Goal: Task Accomplishment & Management: Manage account settings

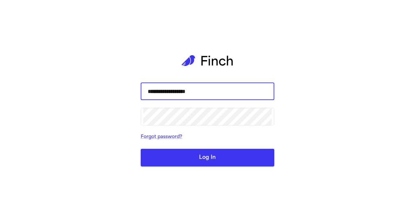
type input "**********"
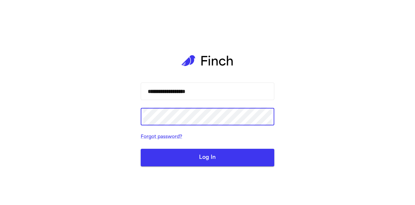
click at [141, 149] on button "Log In" at bounding box center [208, 158] width 134 height 18
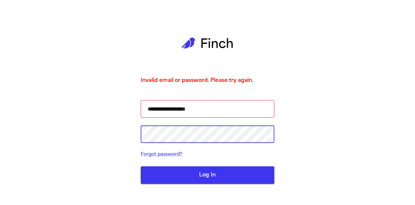
click at [100, 137] on div "**********" at bounding box center [207, 102] width 415 height 205
click at [141, 166] on button "Log In" at bounding box center [208, 175] width 134 height 18
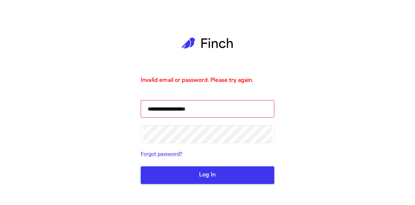
click at [214, 175] on button "Log In" at bounding box center [208, 175] width 134 height 18
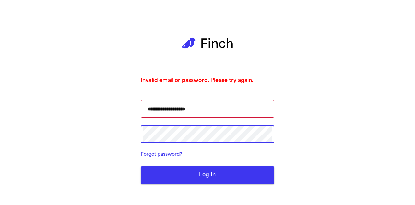
click at [91, 125] on div "**********" at bounding box center [207, 102] width 415 height 205
click at [141, 166] on button "Log In" at bounding box center [208, 175] width 134 height 18
click at [91, 125] on div "**********" at bounding box center [207, 102] width 415 height 205
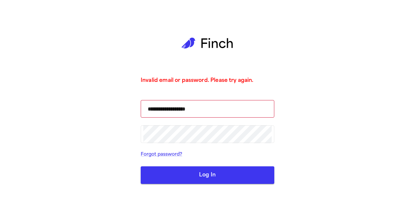
click at [411, 169] on div "**********" at bounding box center [207, 102] width 415 height 205
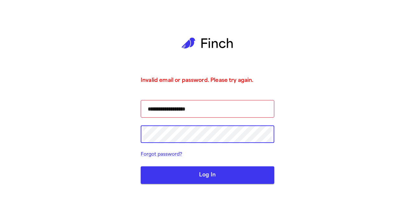
click at [141, 166] on button "Log In" at bounding box center [208, 175] width 134 height 18
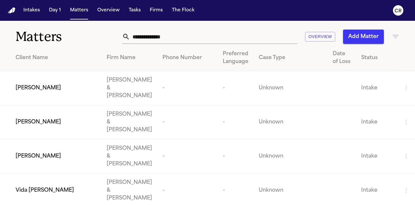
drag, startPoint x: 180, startPoint y: 123, endPoint x: 38, endPoint y: 81, distance: 148.1
click at [38, 84] on span "Sam Cariglio" at bounding box center [38, 88] width 45 height 8
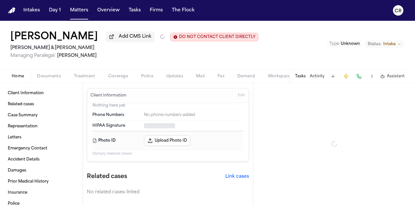
click at [121, 66] on div "Sam Cariglio Add CMS Link DO NOT CONTACT CLIENT DIRECTLY DO NOT CONTACT Beck & …" at bounding box center [207, 45] width 415 height 49
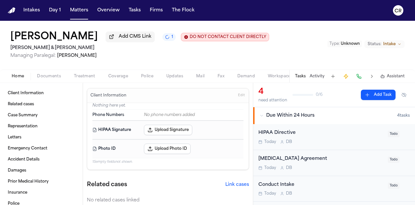
click at [118, 79] on span "button" at bounding box center [118, 79] width 28 height 1
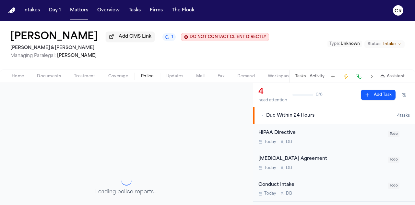
click at [148, 75] on span "Police" at bounding box center [147, 76] width 12 height 5
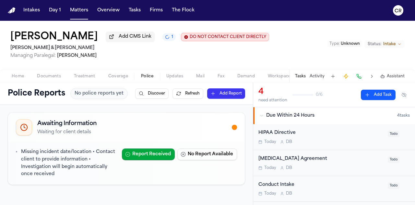
click at [87, 76] on span "Treatment" at bounding box center [84, 76] width 21 height 5
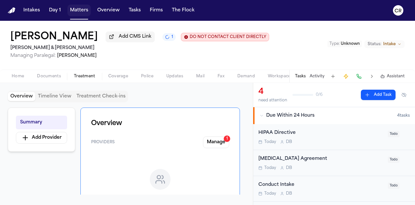
click at [77, 8] on button "Matters" at bounding box center [78, 11] width 23 height 12
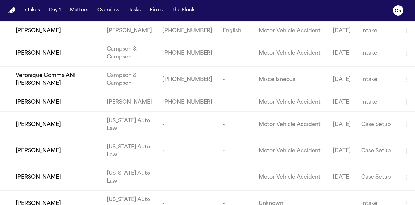
scroll to position [811, 0]
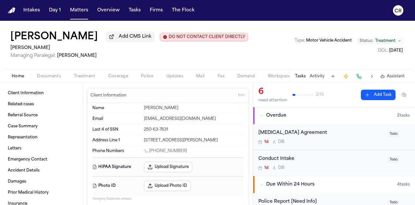
click at [90, 76] on span "Treatment" at bounding box center [84, 76] width 21 height 5
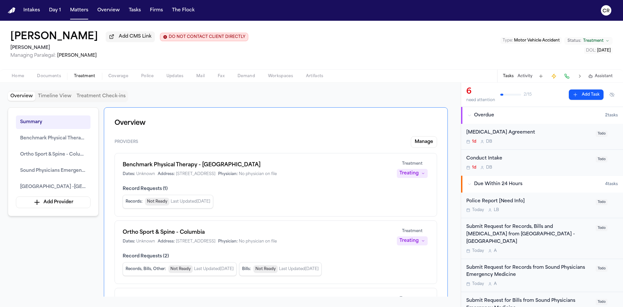
click at [50, 76] on span "Documents" at bounding box center [49, 76] width 24 height 5
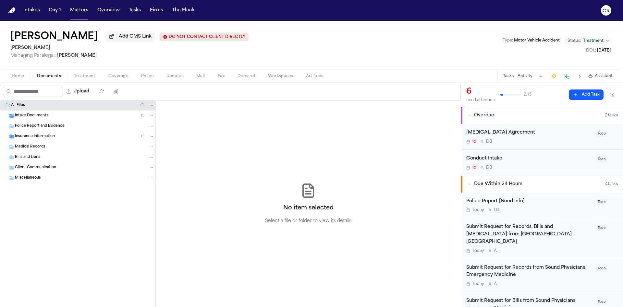
click at [86, 73] on button "Treatment" at bounding box center [84, 76] width 34 height 8
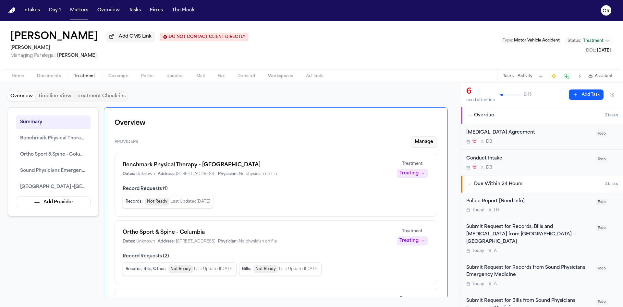
click at [415, 141] on button "Manage" at bounding box center [424, 142] width 26 height 12
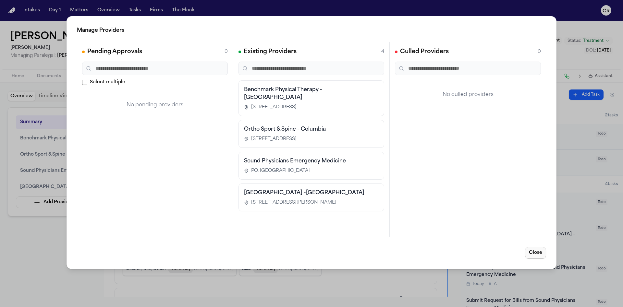
click at [415, 204] on button "Close" at bounding box center [535, 253] width 21 height 12
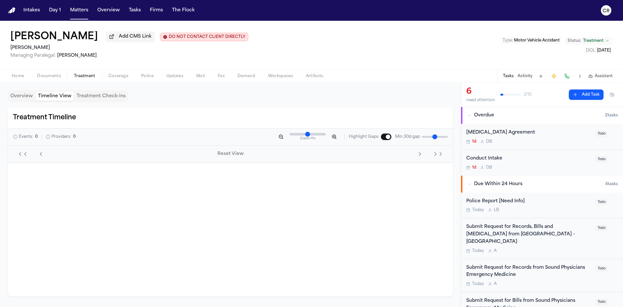
click at [54, 98] on button "Timeline View" at bounding box center [54, 96] width 39 height 9
click at [95, 98] on button "Treatment Check-ins" at bounding box center [101, 96] width 54 height 9
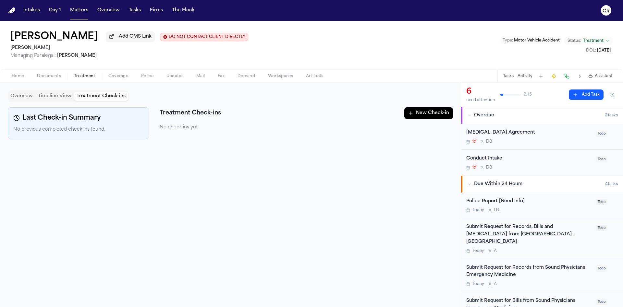
click at [52, 94] on button "Timeline View" at bounding box center [54, 96] width 39 height 9
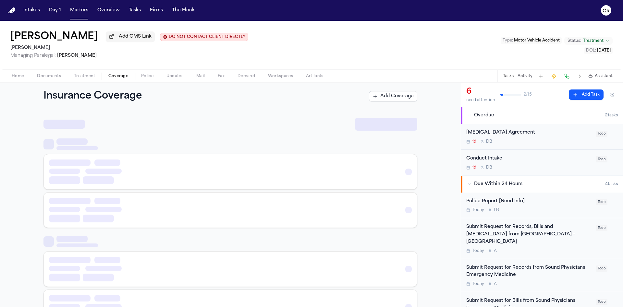
click at [109, 77] on span "Coverage" at bounding box center [118, 76] width 20 height 5
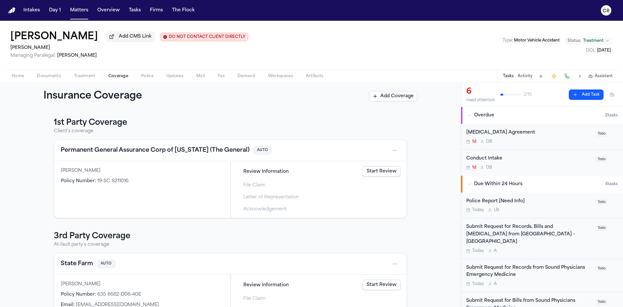
click at [375, 175] on link "Start Review" at bounding box center [381, 171] width 38 height 10
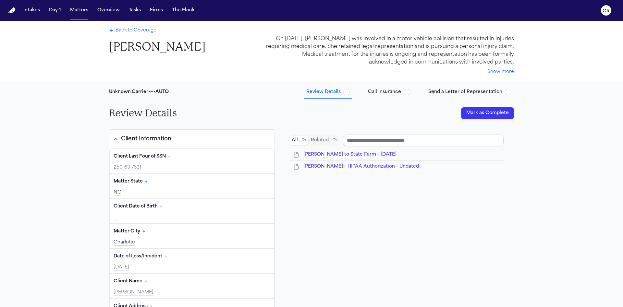
type input "**********"
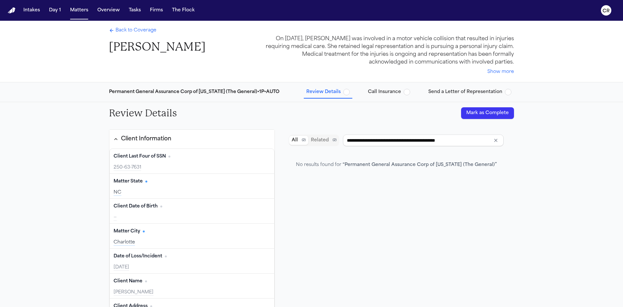
click at [410, 91] on span "Call Insurance" at bounding box center [389, 92] width 42 height 6
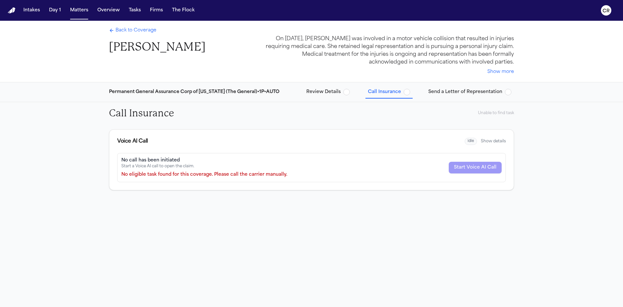
click at [122, 38] on div "Back to Coverage Christie Simons" at bounding box center [157, 40] width 96 height 27
click at [133, 35] on div "Back to Coverage Christie Simons" at bounding box center [157, 40] width 96 height 27
click at [120, 29] on span "Back to Coverage" at bounding box center [135, 30] width 41 height 6
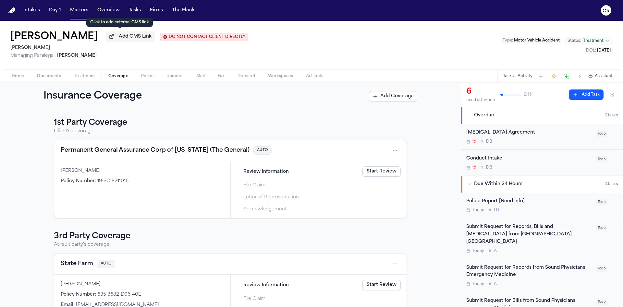
click at [379, 168] on link "Start Review" at bounding box center [381, 171] width 38 height 10
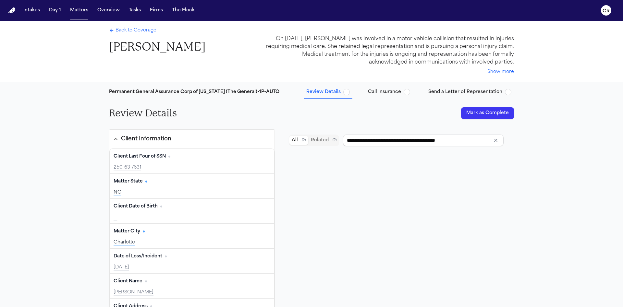
click at [410, 92] on span "button" at bounding box center [407, 92] width 6 height 6
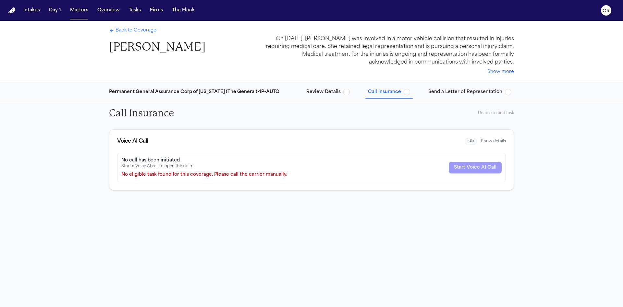
click at [415, 170] on div "Start Voice AI Call" at bounding box center [475, 168] width 53 height 12
click at [125, 29] on span "Back to Coverage" at bounding box center [135, 30] width 41 height 6
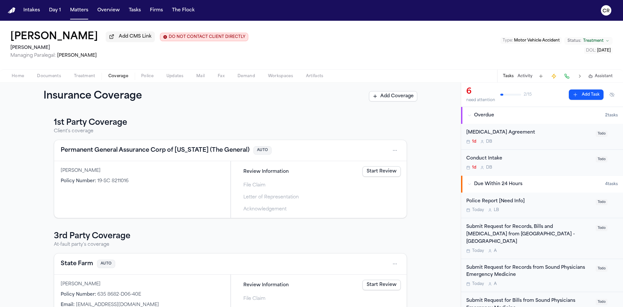
click at [144, 78] on span "Police" at bounding box center [147, 76] width 12 height 5
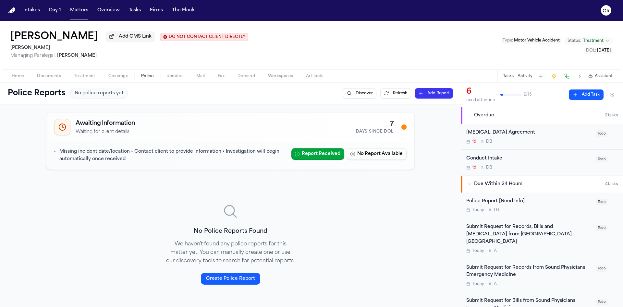
click at [270, 145] on div "Missing incident date/location • Contact client to provide information • Invest…" at bounding box center [230, 156] width 368 height 28
click at [72, 11] on button "Matters" at bounding box center [78, 11] width 23 height 12
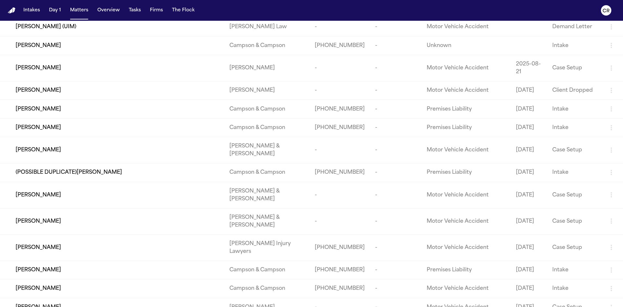
scroll to position [8108, 0]
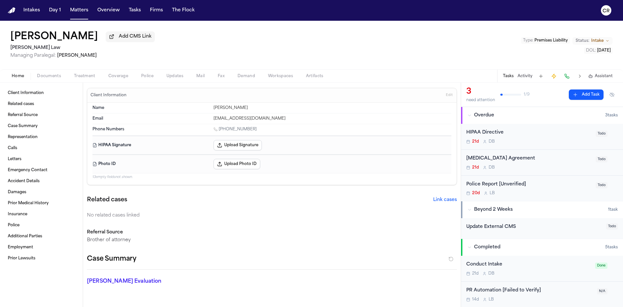
click at [55, 76] on span "Documents" at bounding box center [49, 76] width 24 height 5
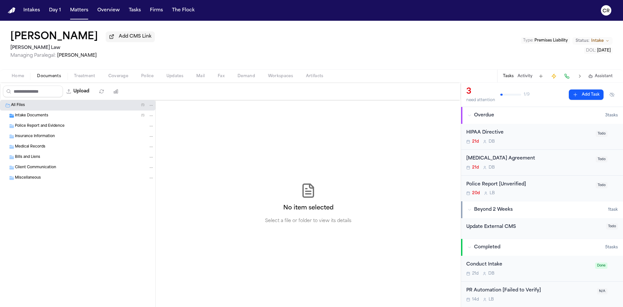
click at [149, 77] on span "Police" at bounding box center [147, 76] width 12 height 5
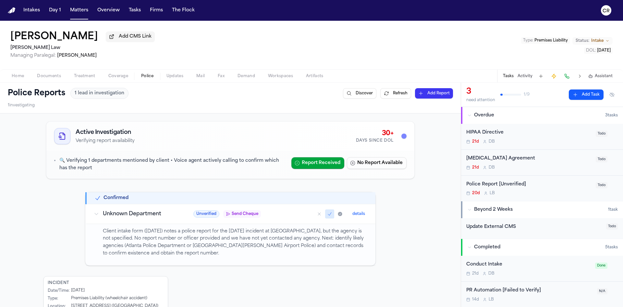
click at [55, 77] on span "Documents" at bounding box center [49, 76] width 24 height 5
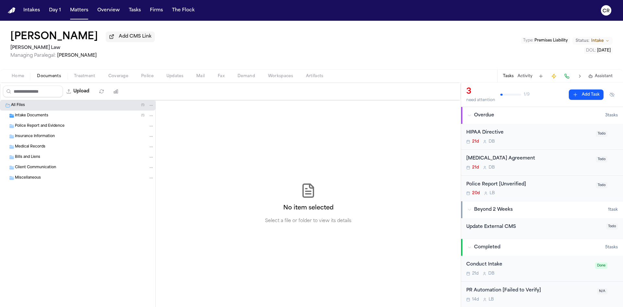
click at [72, 117] on div "Intake Documents ( 1 )" at bounding box center [84, 116] width 139 height 6
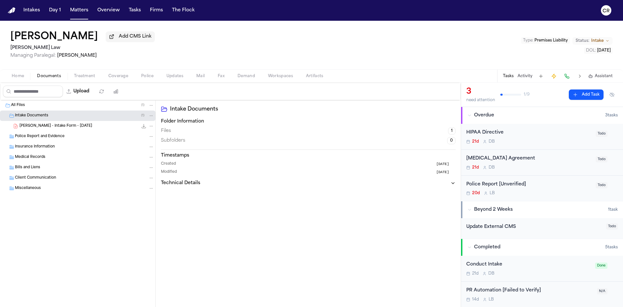
click at [69, 104] on div "All Files ( 1 )" at bounding box center [82, 105] width 143 height 6
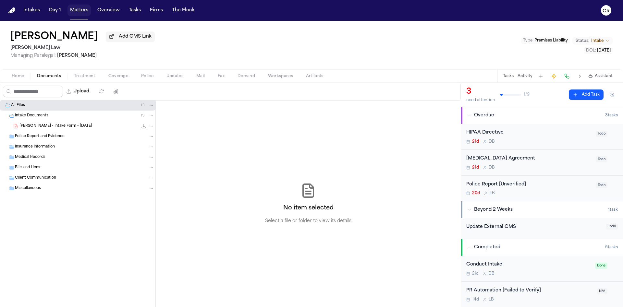
click at [79, 12] on button "Matters" at bounding box center [78, 11] width 23 height 12
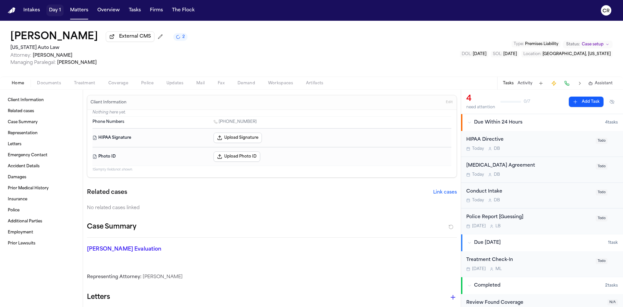
click at [77, 14] on button "Matters" at bounding box center [78, 11] width 23 height 12
click at [81, 11] on button "Matters" at bounding box center [78, 11] width 23 height 12
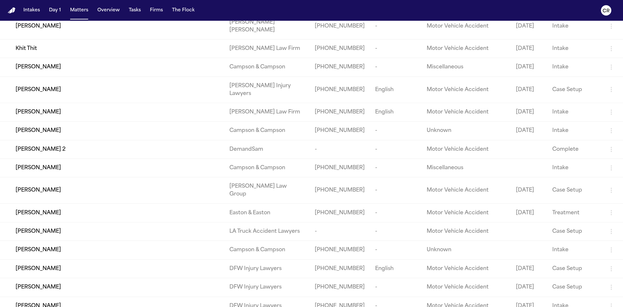
scroll to position [3024, 0]
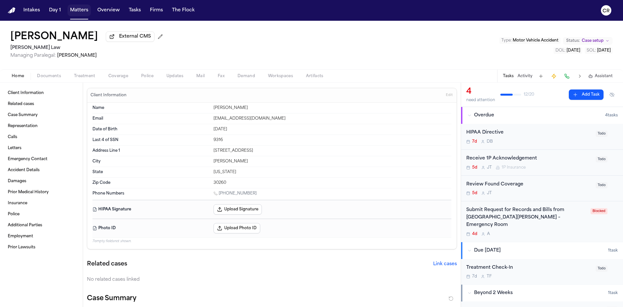
click at [79, 11] on button "Matters" at bounding box center [78, 11] width 23 height 12
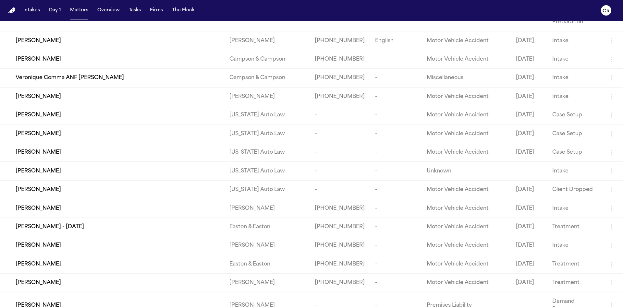
scroll to position [437, 0]
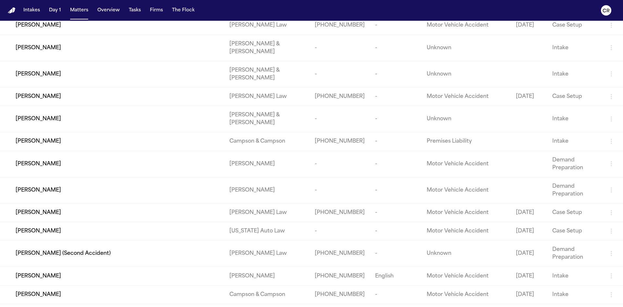
click at [114, 204] on div "Bryan Vega-Olivera" at bounding box center [117, 213] width 203 height 8
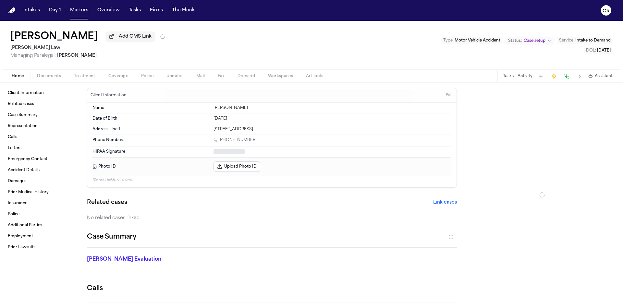
click at [45, 75] on span "Documents" at bounding box center [49, 76] width 24 height 5
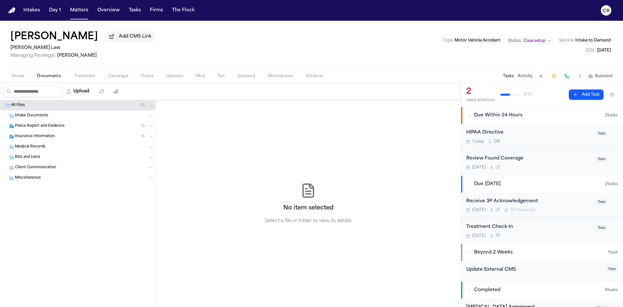
click at [63, 136] on div "Insurance Information ( 1 )" at bounding box center [84, 137] width 139 height 6
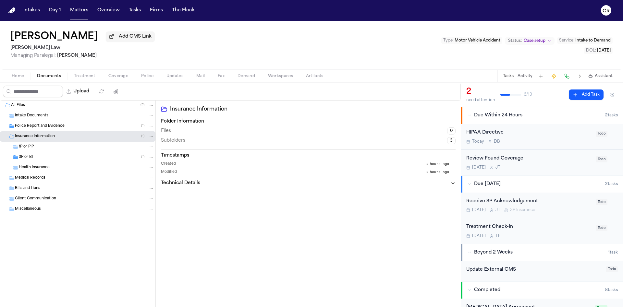
click at [74, 157] on div "3P or BI ( 1 )" at bounding box center [86, 157] width 135 height 6
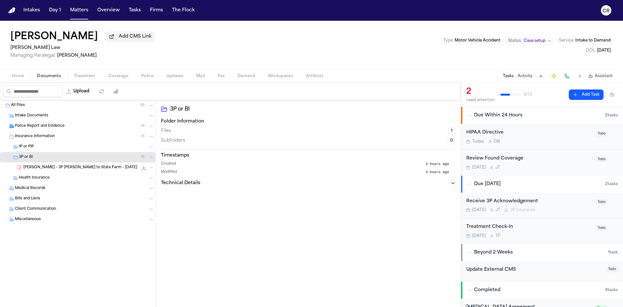
click at [65, 145] on div "1P or PIP" at bounding box center [86, 147] width 135 height 6
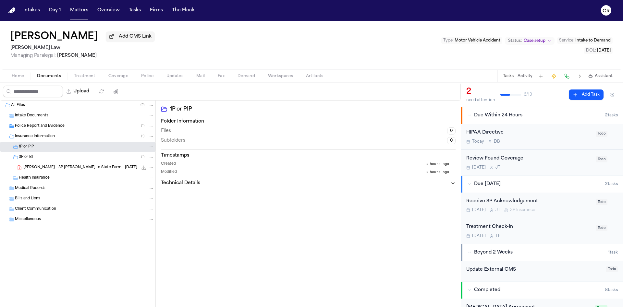
click at [75, 156] on div "3P or BI ( 1 )" at bounding box center [86, 157] width 135 height 6
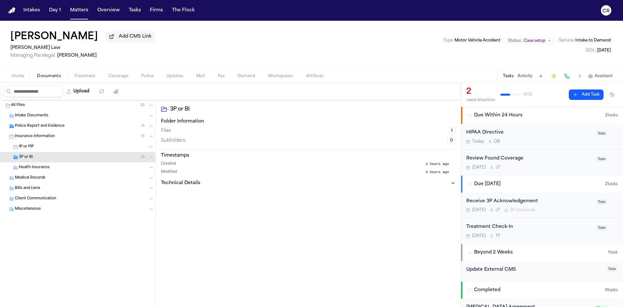
click at [98, 135] on div "Insurance Information ( 1 )" at bounding box center [84, 137] width 139 height 6
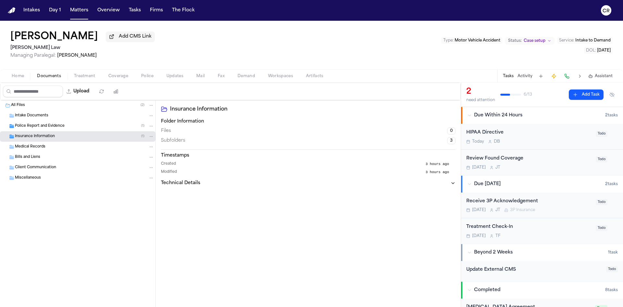
click at [98, 135] on div "Insurance Information ( 1 )" at bounding box center [84, 137] width 139 height 6
click at [103, 128] on div "Police Report and Evidence ( 1 )" at bounding box center [84, 126] width 139 height 6
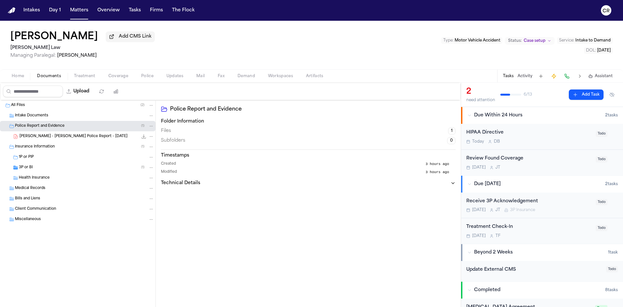
click at [112, 105] on div "All Files ( 2 )" at bounding box center [82, 105] width 143 height 6
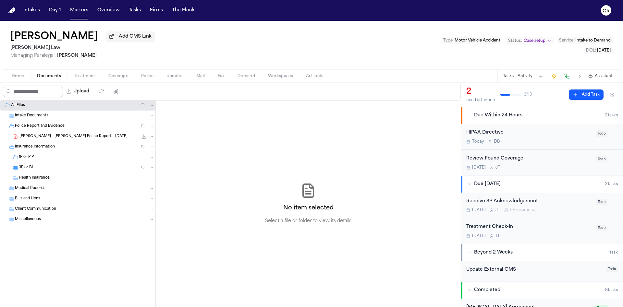
click at [97, 116] on div "Intake Documents" at bounding box center [84, 116] width 139 height 6
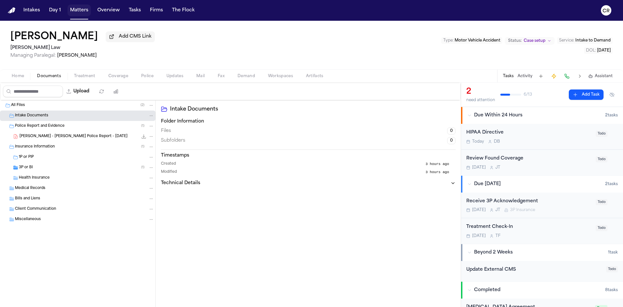
click at [82, 12] on button "Matters" at bounding box center [78, 11] width 23 height 12
click at [80, 9] on button "Matters" at bounding box center [78, 11] width 23 height 12
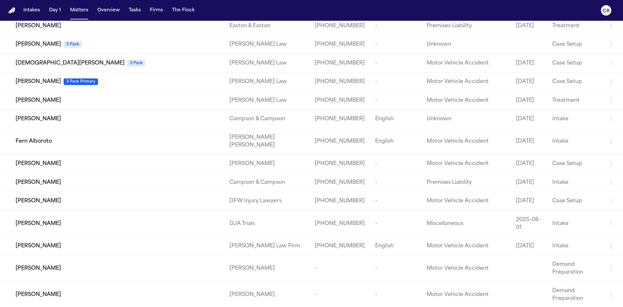
scroll to position [1655, 0]
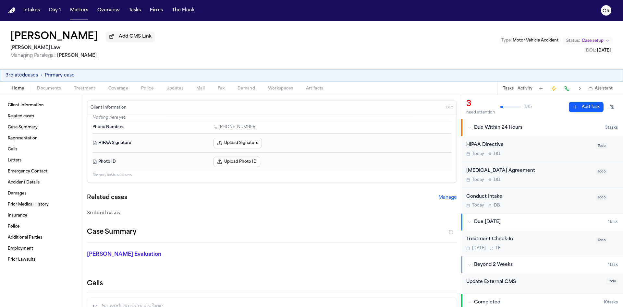
click at [52, 89] on span "Documents" at bounding box center [49, 88] width 24 height 5
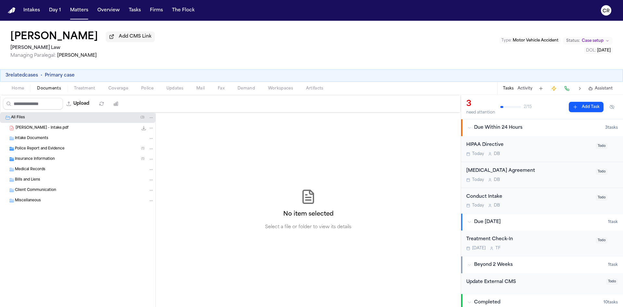
click at [81, 151] on div "Police Report and Evidence ( 1 )" at bounding box center [84, 149] width 139 height 6
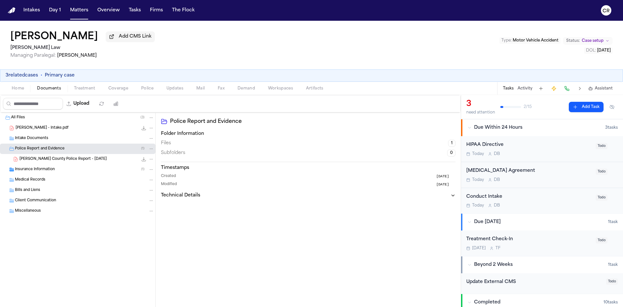
click at [83, 171] on div "Insurance Information ( 1 )" at bounding box center [84, 170] width 139 height 6
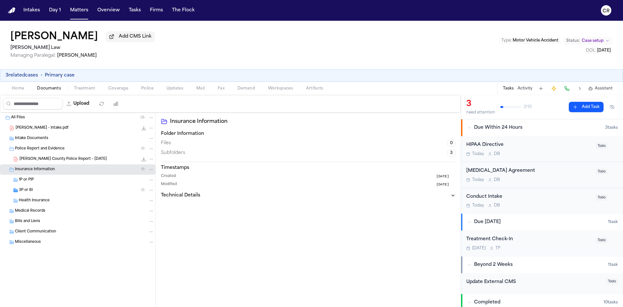
click at [81, 191] on div "3P or BI ( 1 )" at bounding box center [86, 190] width 135 height 6
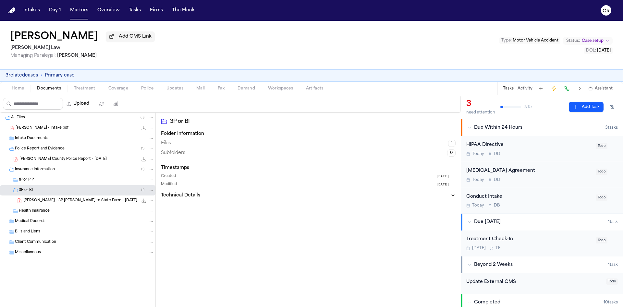
click at [54, 88] on span "Documents" at bounding box center [49, 88] width 24 height 5
click at [86, 88] on span "Treatment" at bounding box center [84, 88] width 21 height 5
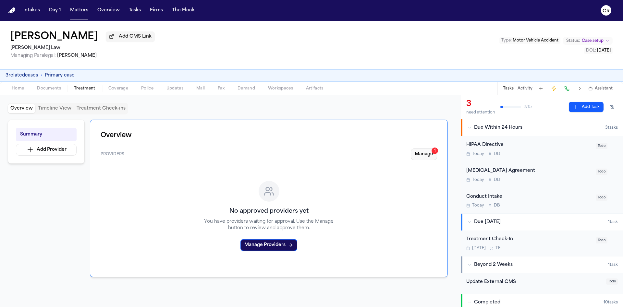
click at [415, 153] on button "Manage 1" at bounding box center [424, 155] width 26 height 12
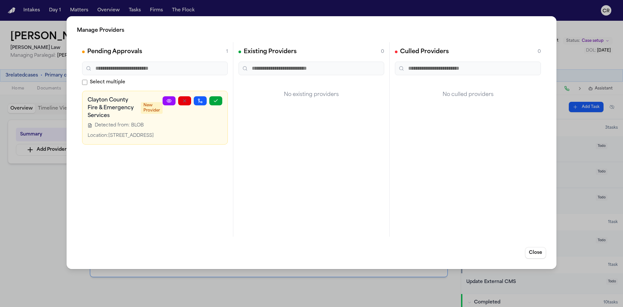
click at [415, 7] on div "Manage Providers Pending Approvals 1 Select multiple Clayton County Fire & Emer…" at bounding box center [311, 153] width 623 height 307
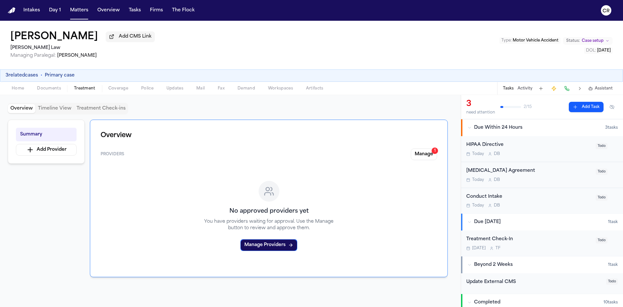
click at [117, 92] on div "Home Documents Treatment Coverage Police Updates Mail Fax Demand Workspaces Art…" at bounding box center [311, 88] width 623 height 13
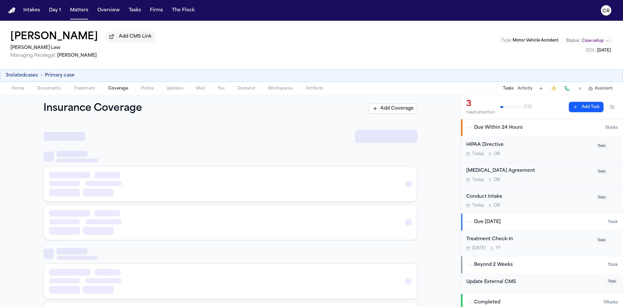
click at [122, 88] on span "Coverage" at bounding box center [118, 88] width 20 height 5
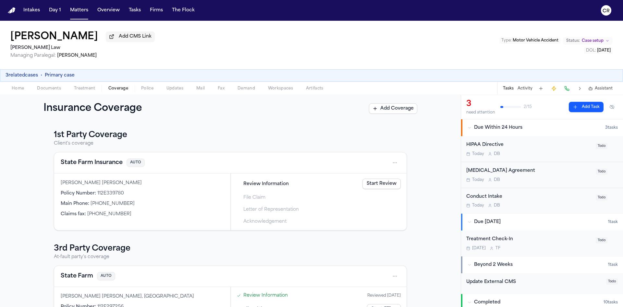
click at [415, 171] on span "Todo" at bounding box center [602, 172] width 12 height 6
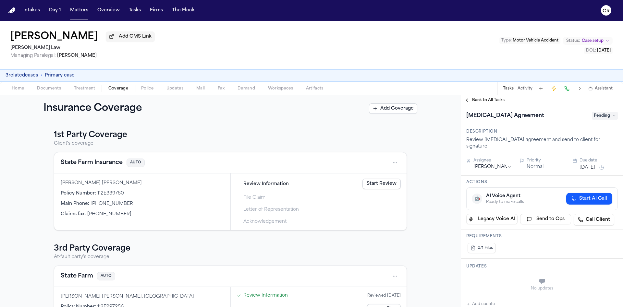
click at [415, 113] on span "Pending" at bounding box center [605, 116] width 26 height 8
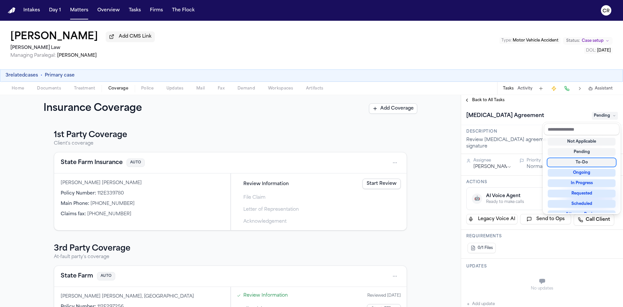
scroll to position [101, 0]
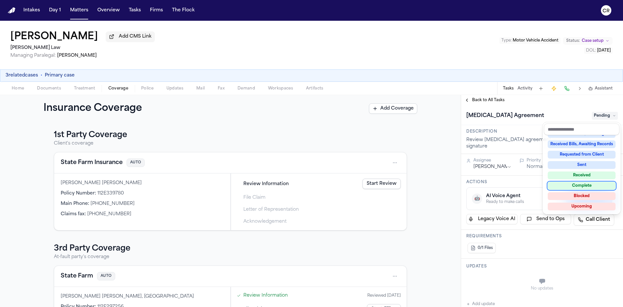
click at [415, 187] on div "Complete" at bounding box center [582, 186] width 68 height 8
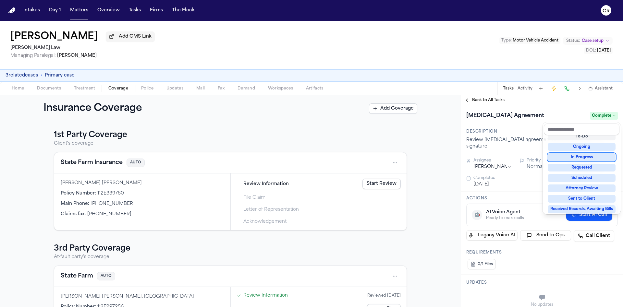
click at [415, 97] on div "**********" at bounding box center [542, 201] width 162 height 212
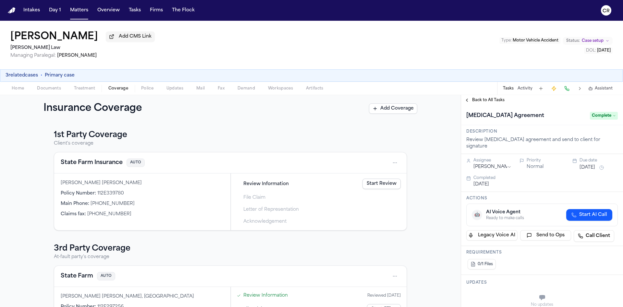
click at [415, 98] on span "Back to All Tasks" at bounding box center [488, 100] width 32 height 5
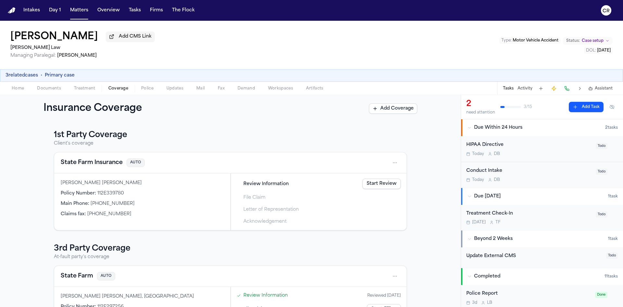
click at [415, 171] on span "Todo" at bounding box center [602, 172] width 12 height 6
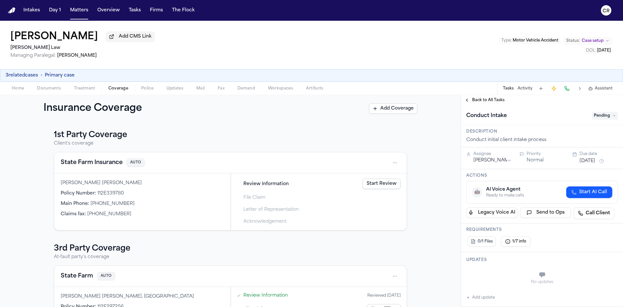
click at [415, 117] on span "Pending" at bounding box center [605, 116] width 26 height 8
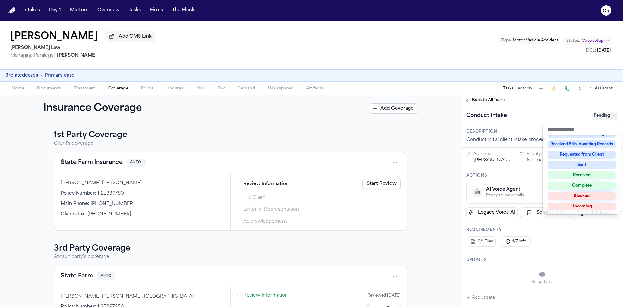
scroll to position [90, 0]
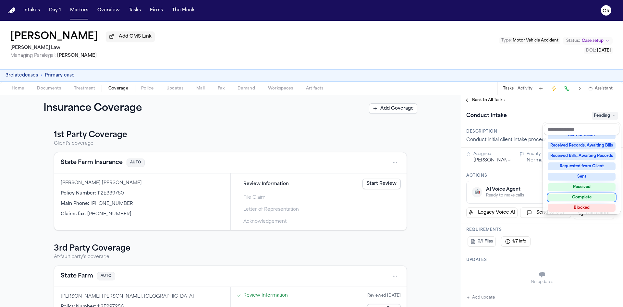
click at [415, 197] on div "Complete" at bounding box center [582, 198] width 68 height 8
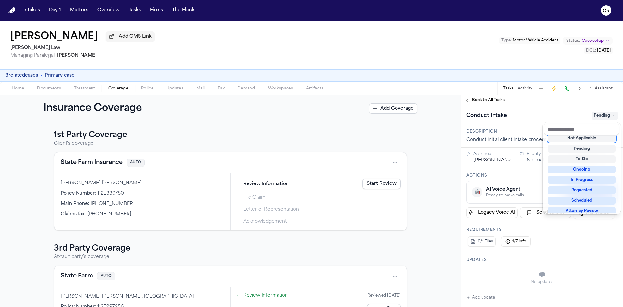
scroll to position [3, 0]
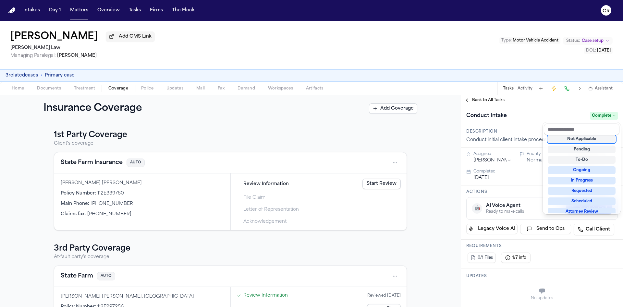
click at [415, 112] on div "Conduct Intake Complete" at bounding box center [541, 116] width 151 height 10
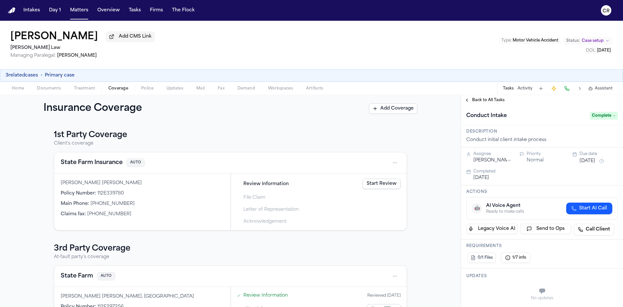
click at [415, 99] on span "Back to All Tasks" at bounding box center [488, 100] width 32 height 5
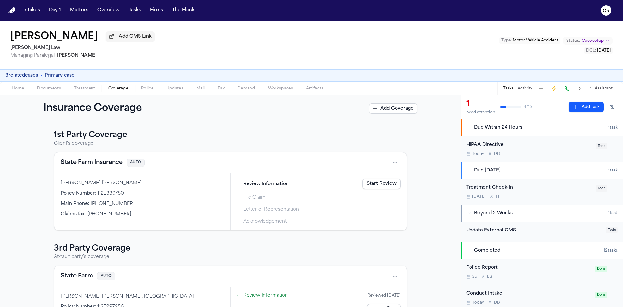
click at [415, 145] on span "Todo" at bounding box center [602, 146] width 12 height 6
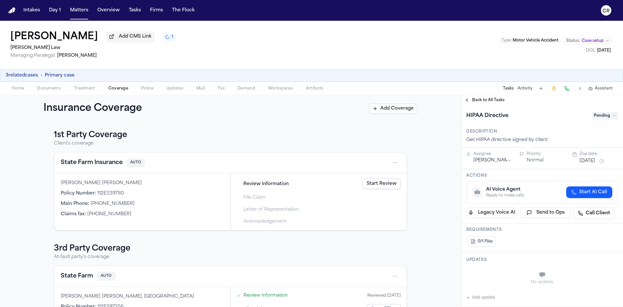
click at [415, 113] on span "Pending" at bounding box center [605, 116] width 26 height 8
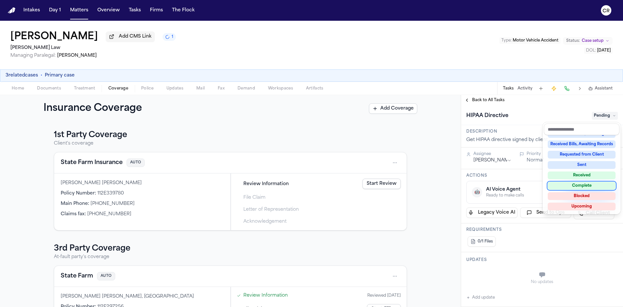
click at [415, 183] on div "Complete" at bounding box center [582, 186] width 68 height 8
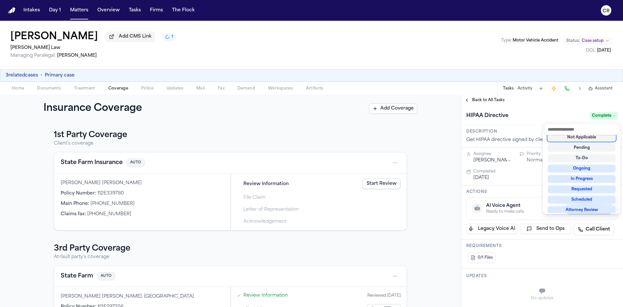
scroll to position [3, 0]
click at [415, 156] on div "To-Do" at bounding box center [582, 160] width 68 height 8
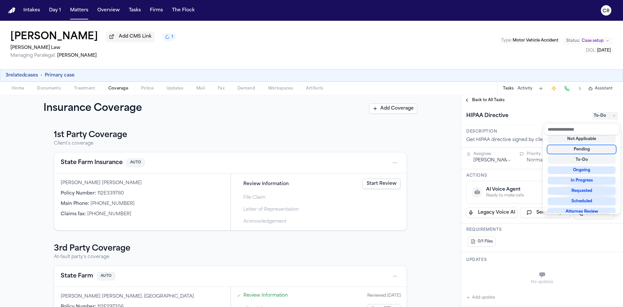
click at [415, 111] on div "HIPAA Directive To-Do" at bounding box center [541, 116] width 151 height 10
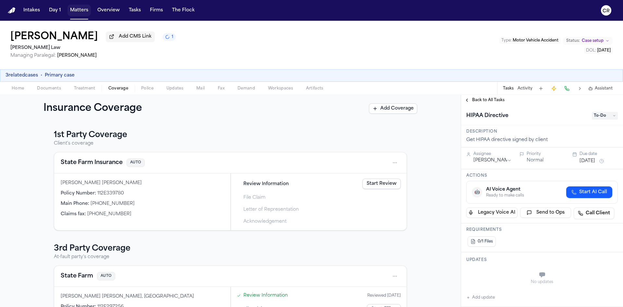
click at [83, 10] on button "Matters" at bounding box center [78, 11] width 23 height 12
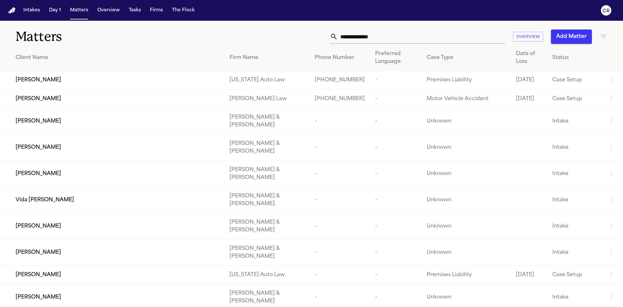
click at [154, 80] on div "Lawanna Griffin" at bounding box center [117, 80] width 203 height 8
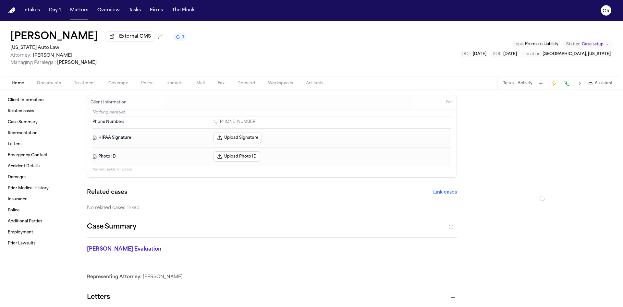
click at [54, 83] on span "Documents" at bounding box center [49, 83] width 24 height 5
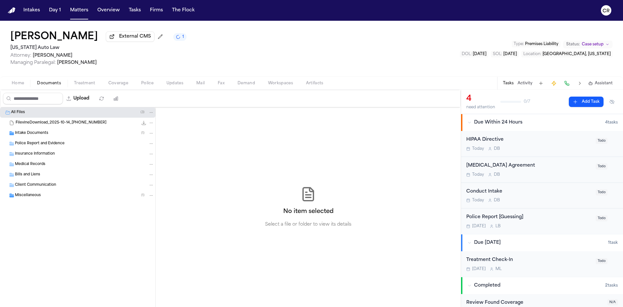
click at [55, 137] on div "Intake Documents ( 1 )" at bounding box center [77, 133] width 155 height 10
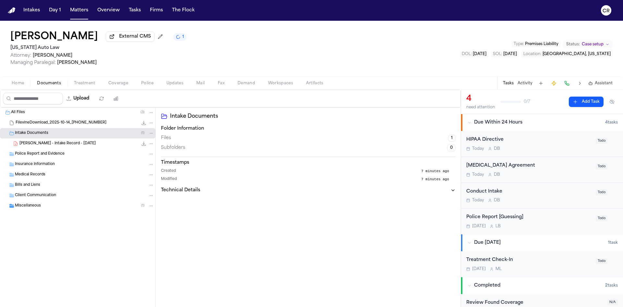
click at [97, 204] on div "Miscellaneous ( 1 )" at bounding box center [84, 206] width 139 height 6
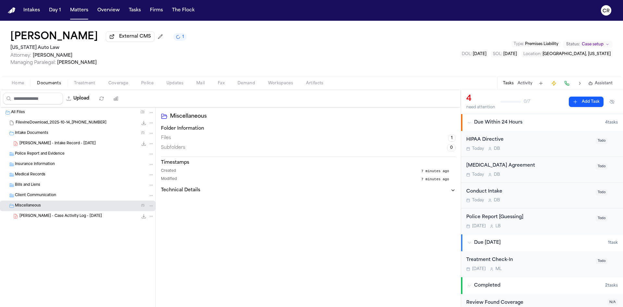
click at [24, 86] on button "Home" at bounding box center [17, 83] width 25 height 8
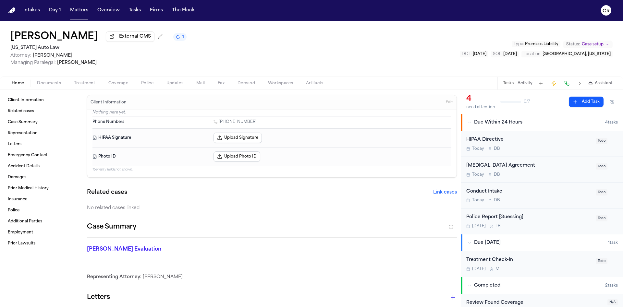
click at [47, 81] on span "Documents" at bounding box center [49, 83] width 24 height 5
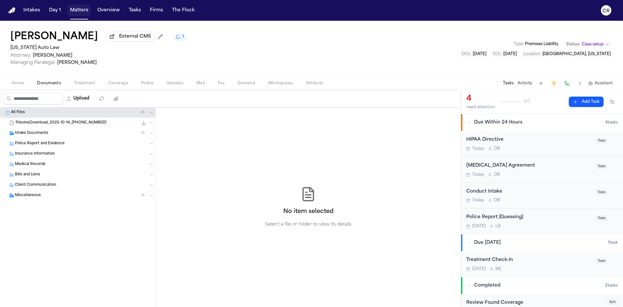
click at [81, 10] on button "Matters" at bounding box center [78, 11] width 23 height 12
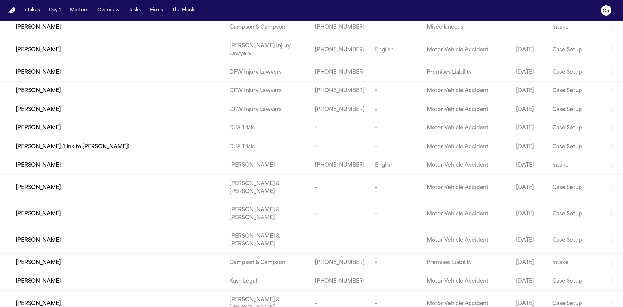
scroll to position [4256, 0]
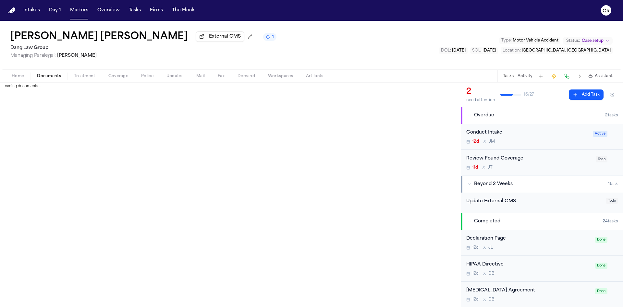
click at [43, 75] on span "Documents" at bounding box center [49, 76] width 24 height 5
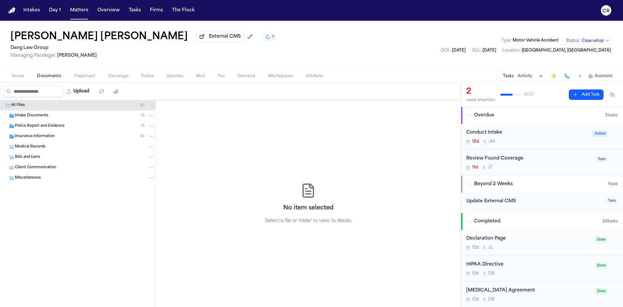
click at [58, 113] on div "Intake Documents ( 1 )" at bounding box center [84, 116] width 139 height 6
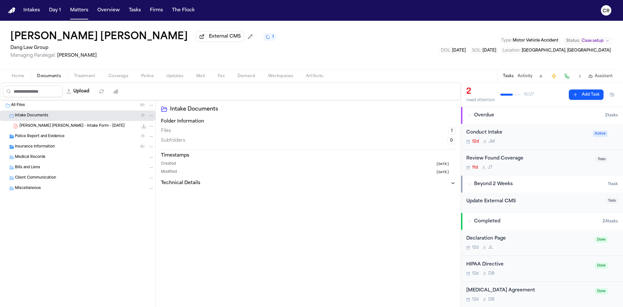
click at [72, 133] on div "Police Report and Evidence ( 1 )" at bounding box center [77, 136] width 155 height 10
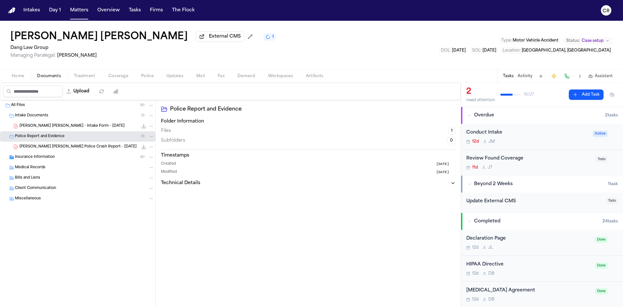
click at [86, 157] on div "Insurance Information ( 6 )" at bounding box center [84, 157] width 139 height 6
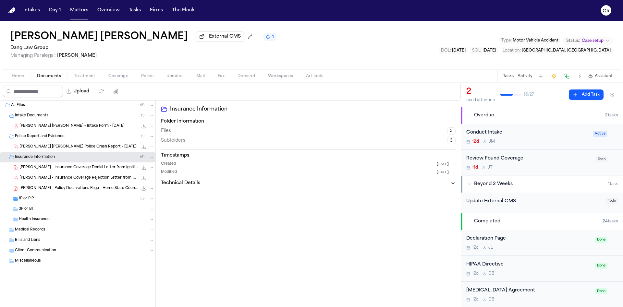
click at [78, 194] on div "1P or PIP ( 3 )" at bounding box center [77, 199] width 155 height 10
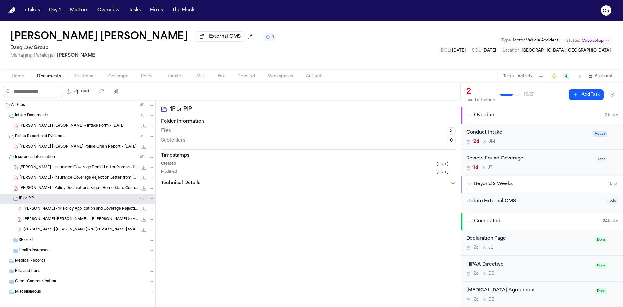
click at [415, 133] on span "Active" at bounding box center [600, 134] width 15 height 6
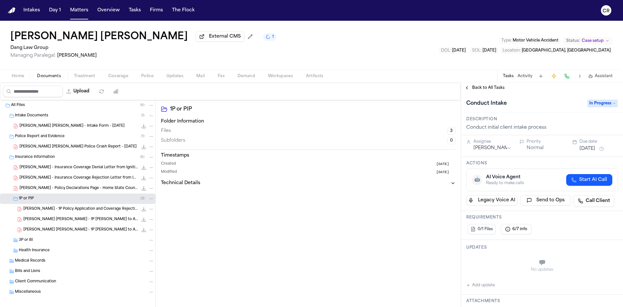
click at [415, 105] on span "In Progress" at bounding box center [602, 104] width 30 height 8
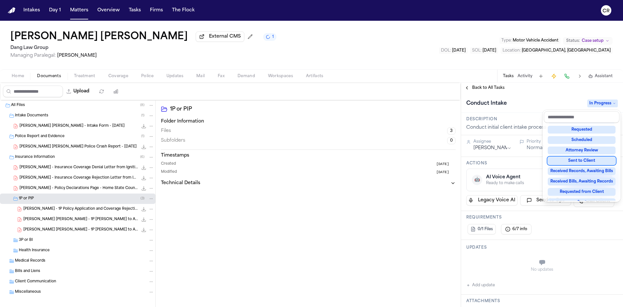
scroll to position [101, 0]
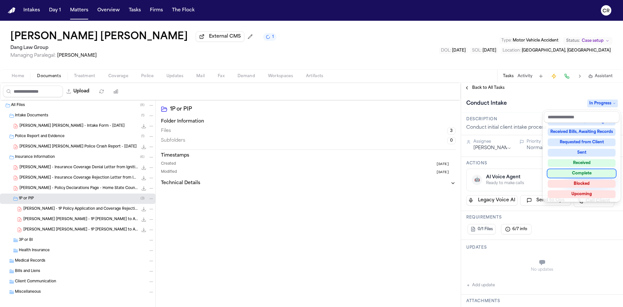
click at [415, 173] on div "Complete" at bounding box center [582, 174] width 68 height 8
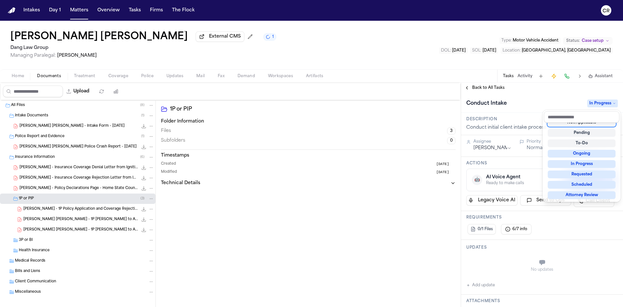
scroll to position [5, 0]
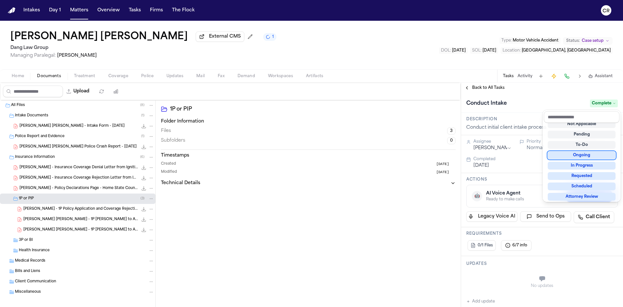
click at [415, 87] on div "**********" at bounding box center [542, 195] width 162 height 224
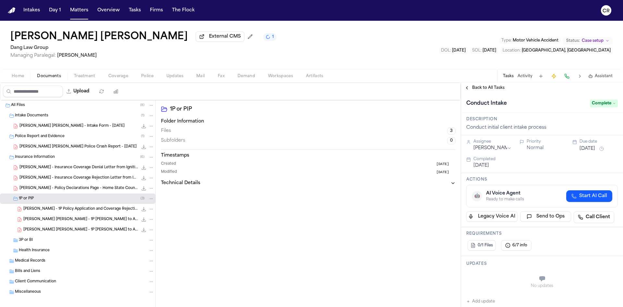
click at [415, 87] on span "Back to All Tasks" at bounding box center [488, 87] width 32 height 5
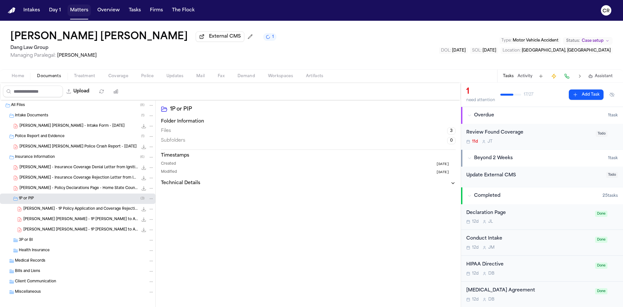
click at [78, 8] on button "Matters" at bounding box center [78, 11] width 23 height 12
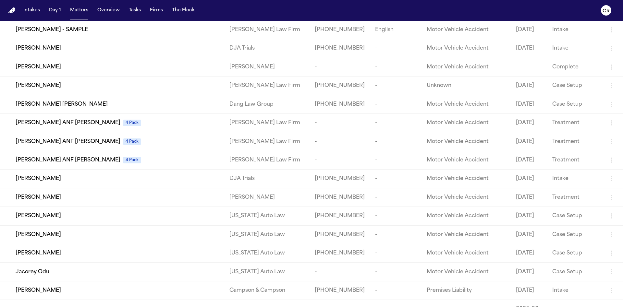
scroll to position [3599, 0]
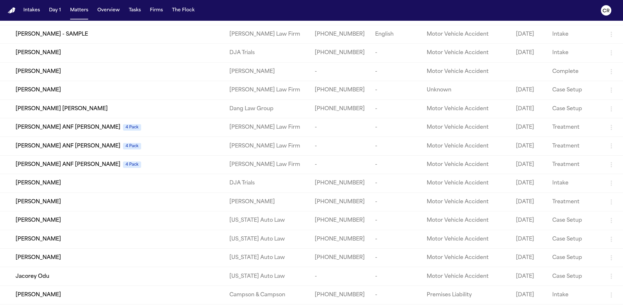
drag, startPoint x: 227, startPoint y: 172, endPoint x: 297, endPoint y: 12, distance: 174.7
click at [297, 12] on nav "Intakes Day 1 Matters Overview Tasks Firms The Flock CR" at bounding box center [311, 10] width 623 height 21
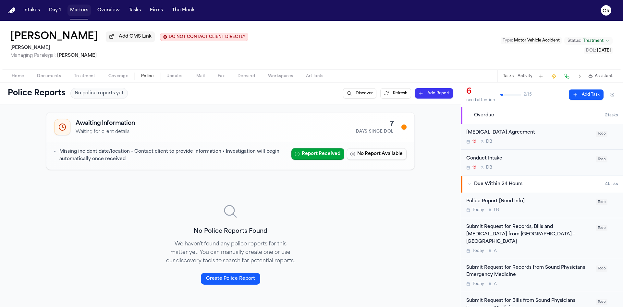
click at [81, 12] on button "Matters" at bounding box center [78, 11] width 23 height 12
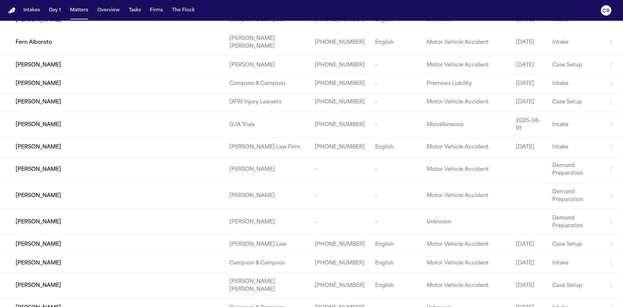
scroll to position [1545, 0]
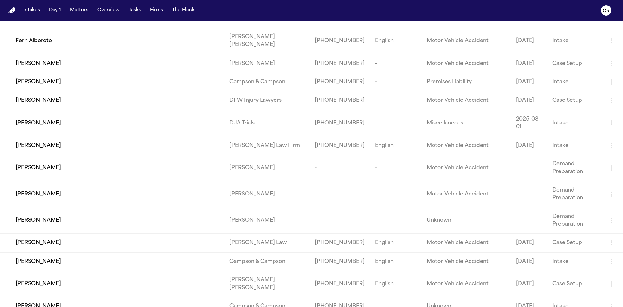
click at [119, 9] on td "Aisia Chatman" at bounding box center [112, 0] width 224 height 18
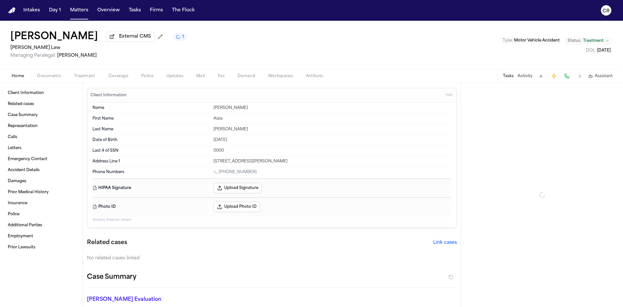
click at [88, 75] on span "Treatment" at bounding box center [84, 76] width 21 height 5
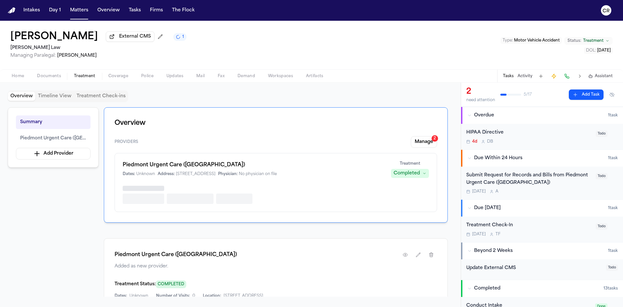
scroll to position [28, 0]
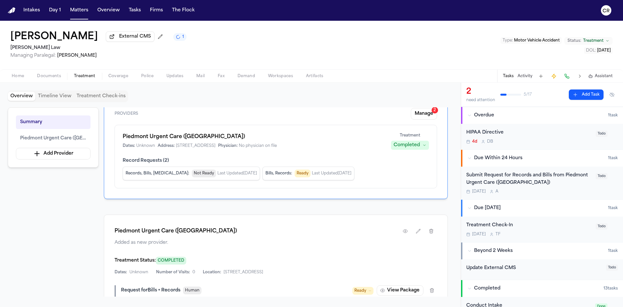
click at [117, 74] on span "Coverage" at bounding box center [118, 76] width 20 height 5
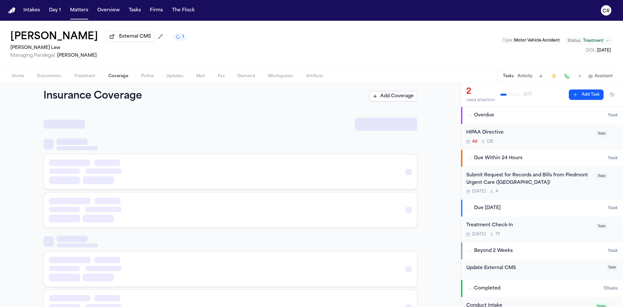
click at [117, 74] on span "Coverage" at bounding box center [118, 76] width 20 height 5
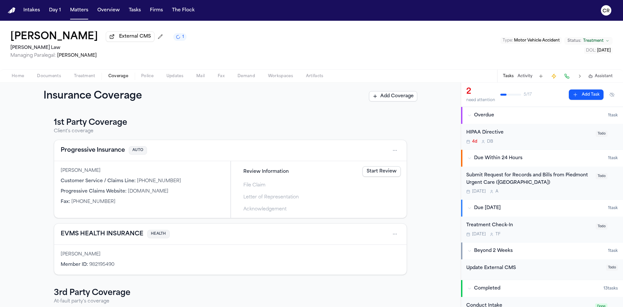
click at [382, 170] on link "Start Review" at bounding box center [381, 171] width 38 height 10
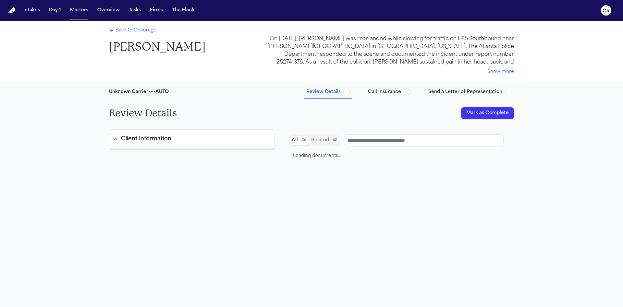
type input "**********"
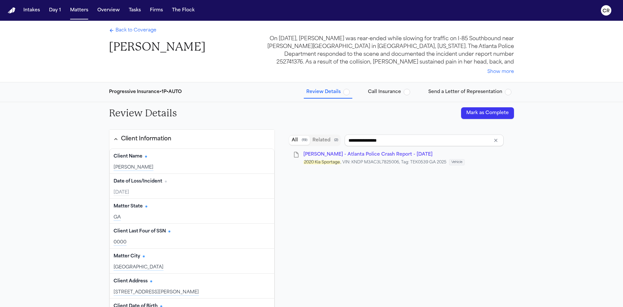
click at [412, 91] on button "Call Insurance" at bounding box center [388, 92] width 47 height 12
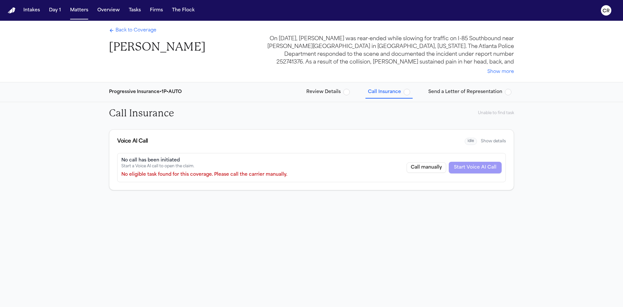
click at [119, 27] on span "Back to Coverage" at bounding box center [135, 30] width 41 height 6
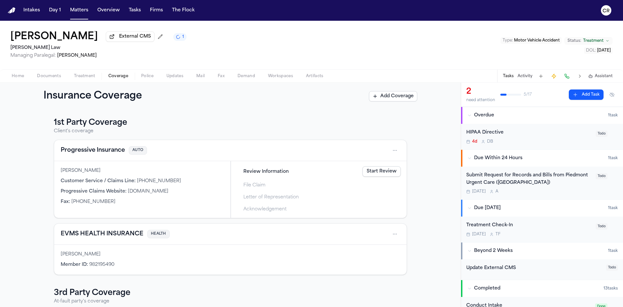
click at [146, 78] on span "Police" at bounding box center [147, 76] width 12 height 5
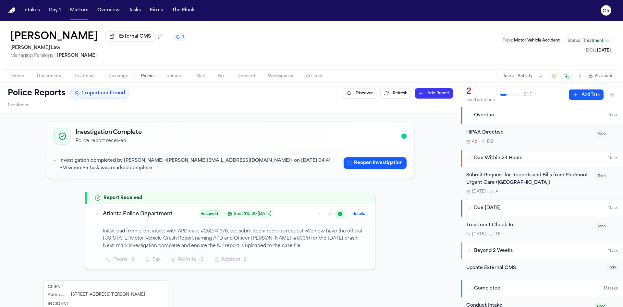
click at [83, 76] on span "Treatment" at bounding box center [84, 76] width 21 height 5
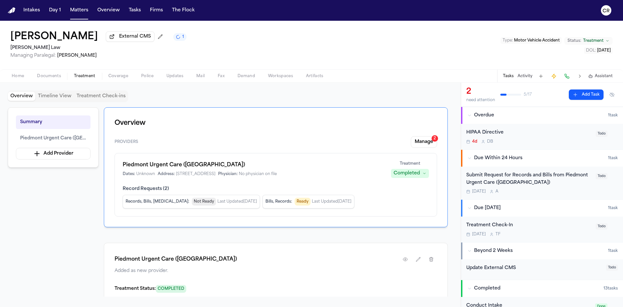
click at [20, 78] on span "Home" at bounding box center [18, 76] width 12 height 5
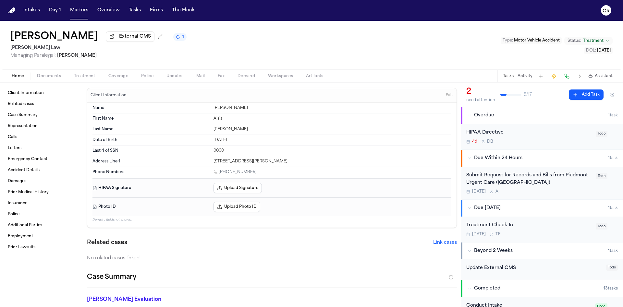
click at [86, 76] on span "Treatment" at bounding box center [84, 76] width 21 height 5
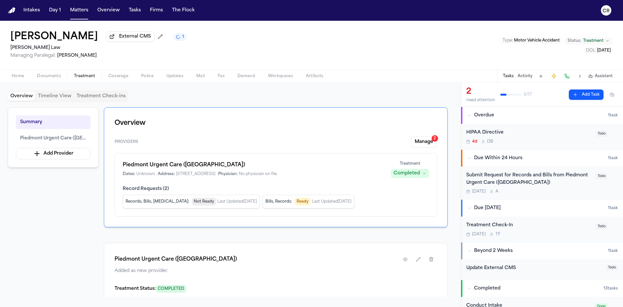
click at [427, 135] on div "Overview Providers Manage 2 Piedmont Urgent Care (Fairburn) Dates: Unknown Addr…" at bounding box center [276, 167] width 344 height 120
click at [423, 139] on button "Manage 2" at bounding box center [424, 142] width 26 height 12
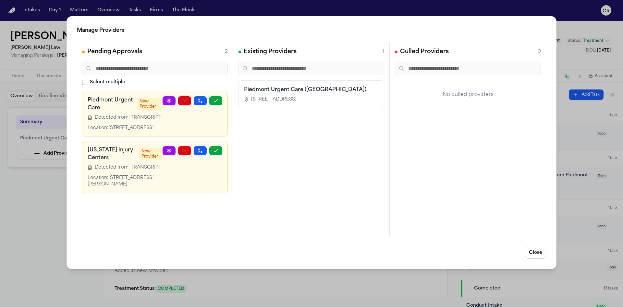
click at [567, 60] on div "Manage Providers Pending Approvals 2 Select multiple Piedmont Urgent Care New P…" at bounding box center [311, 153] width 623 height 307
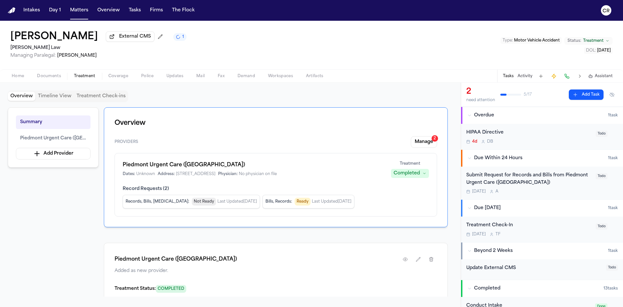
click at [119, 76] on span "Coverage" at bounding box center [118, 76] width 20 height 5
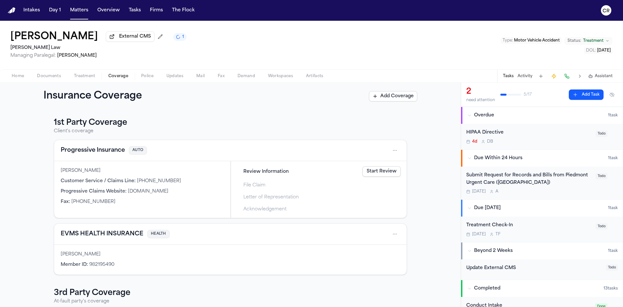
click at [376, 174] on link "Start Review" at bounding box center [381, 171] width 38 height 10
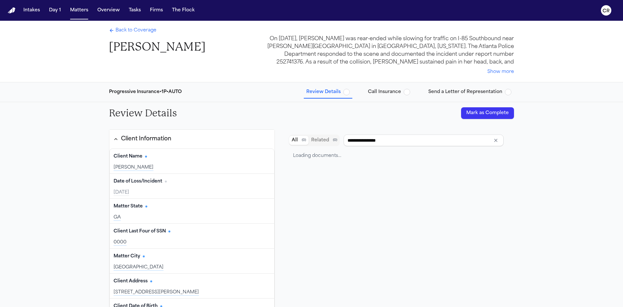
click at [407, 92] on span "button" at bounding box center [407, 92] width 6 height 6
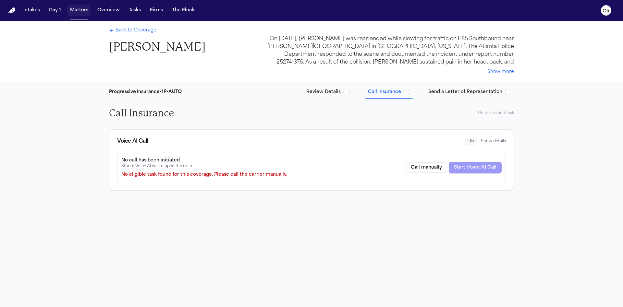
click at [78, 14] on button "Matters" at bounding box center [78, 11] width 23 height 12
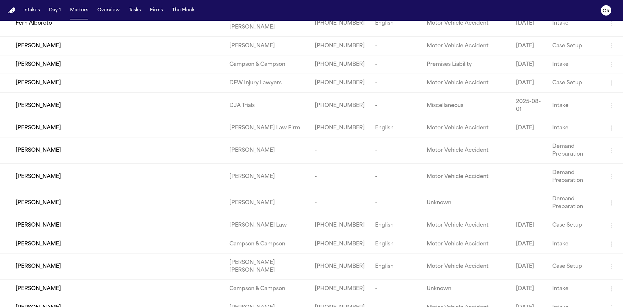
scroll to position [1564, 0]
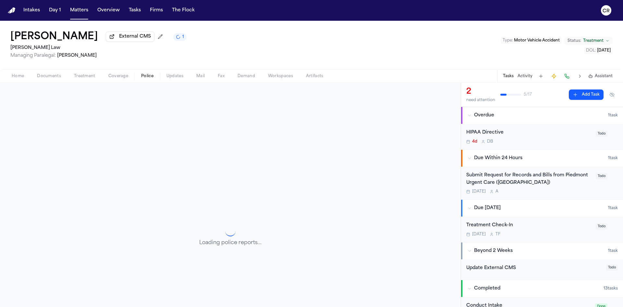
click at [156, 75] on button "Police" at bounding box center [147, 76] width 25 height 8
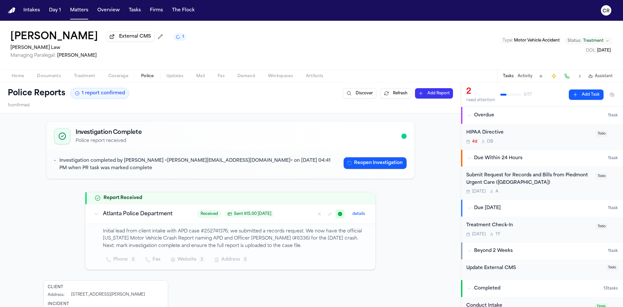
click at [203, 75] on span "Mail" at bounding box center [200, 76] width 8 height 5
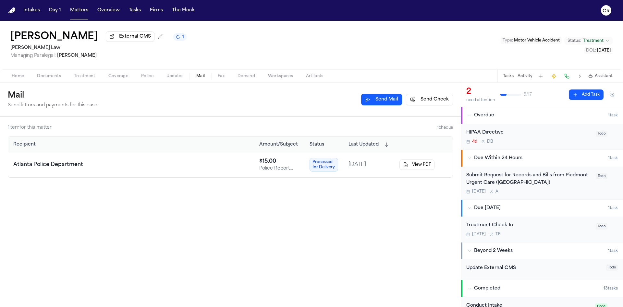
click at [76, 76] on span "Treatment" at bounding box center [84, 76] width 21 height 5
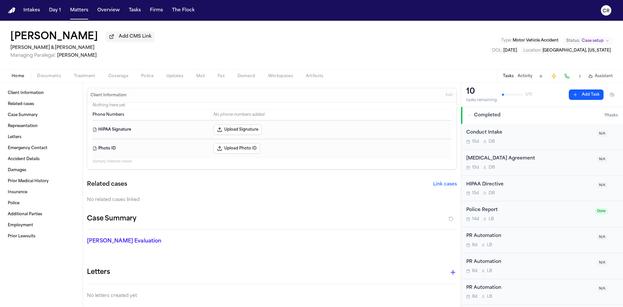
click at [151, 73] on button "Police" at bounding box center [147, 76] width 25 height 8
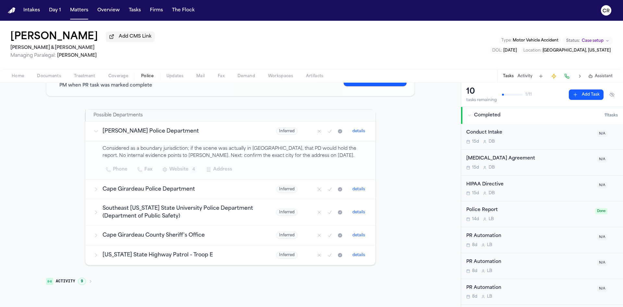
scroll to position [2, 0]
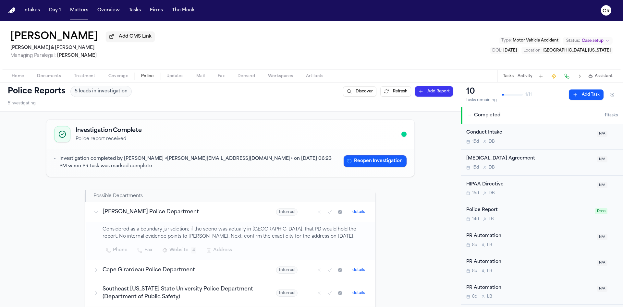
drag, startPoint x: 402, startPoint y: 222, endPoint x: 399, endPoint y: 256, distance: 34.5
click at [399, 256] on div "Investigation Complete Police report received Investigation completed by Bennet…" at bounding box center [230, 244] width 374 height 254
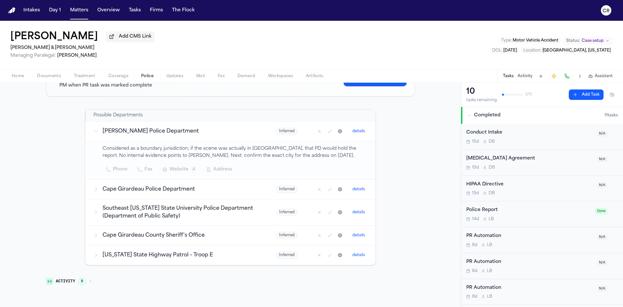
click at [77, 20] on nav "Intakes Day 1 Matters Overview Tasks Firms The Flock CR" at bounding box center [311, 10] width 623 height 21
click at [77, 18] on nav "Intakes Day 1 Matters Overview Tasks Firms The Flock CR" at bounding box center [311, 10] width 623 height 21
click at [77, 11] on button "Matters" at bounding box center [78, 11] width 23 height 12
click at [83, 6] on button "Matters" at bounding box center [78, 11] width 23 height 12
click at [71, 12] on button "Matters" at bounding box center [78, 11] width 23 height 12
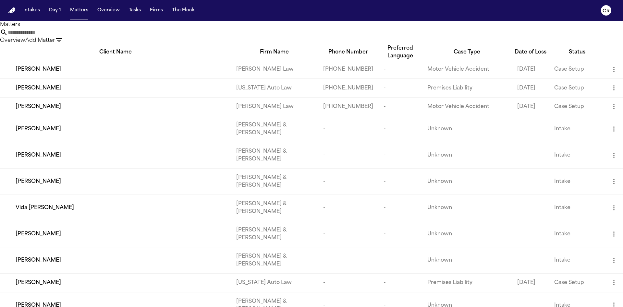
click at [60, 35] on input "text" at bounding box center [34, 33] width 52 height 8
type input "*"
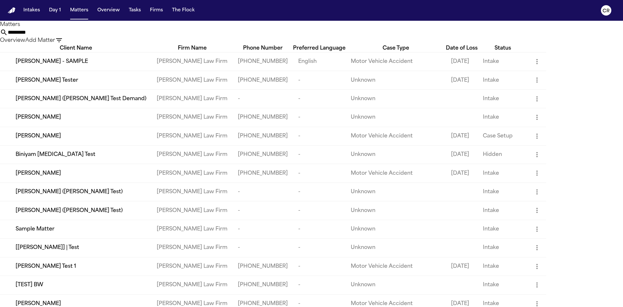
type input "*********"
click at [94, 121] on div "[PERSON_NAME]" at bounding box center [81, 118] width 131 height 8
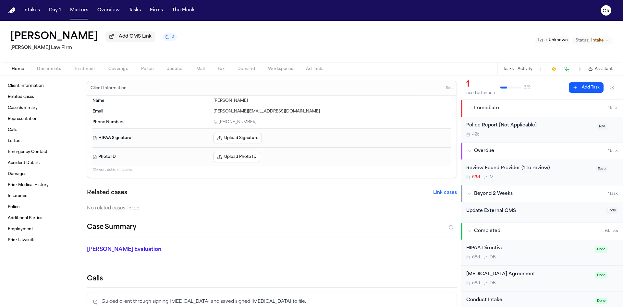
click at [46, 68] on span "Documents" at bounding box center [49, 68] width 24 height 5
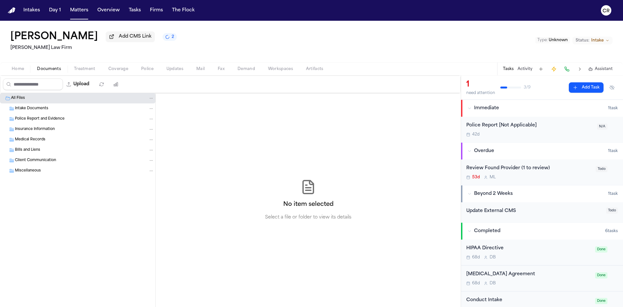
click at [81, 71] on span "Treatment" at bounding box center [84, 68] width 21 height 5
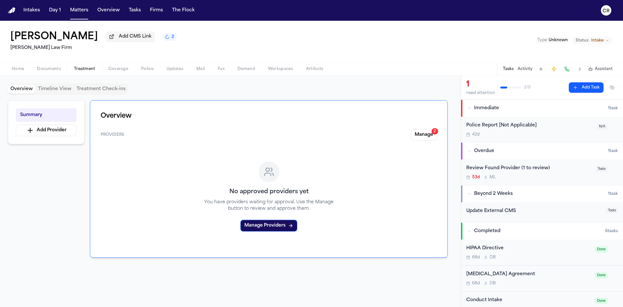
click at [598, 69] on span "Assistant" at bounding box center [604, 68] width 18 height 5
click at [520, 69] on button "Activity" at bounding box center [524, 68] width 15 height 5
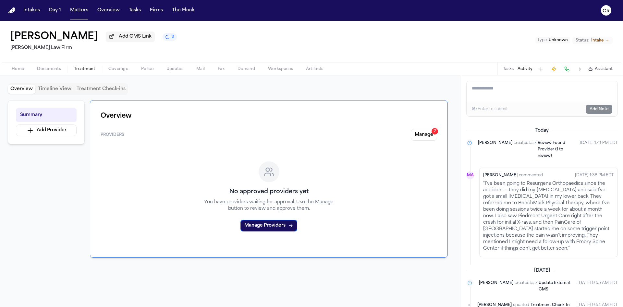
click at [120, 68] on span "Coverage" at bounding box center [118, 68] width 20 height 5
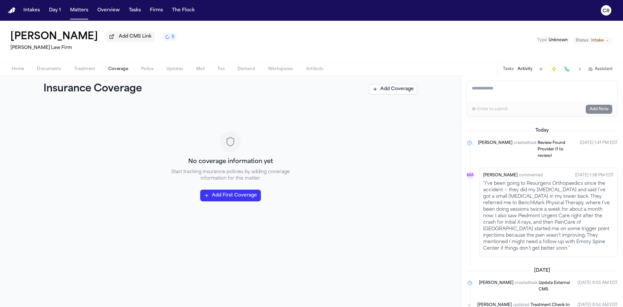
click at [56, 67] on span "Documents" at bounding box center [49, 68] width 24 height 5
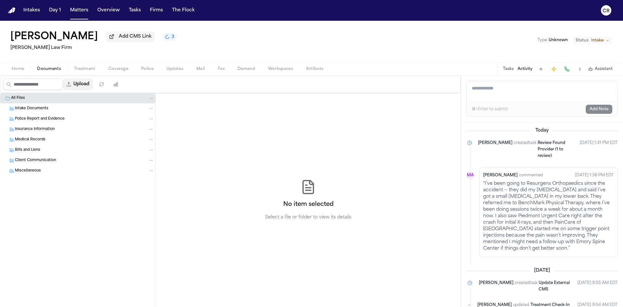
click at [83, 84] on button "Upload" at bounding box center [78, 84] width 30 height 12
click at [82, 82] on button "Upload" at bounding box center [78, 84] width 30 height 12
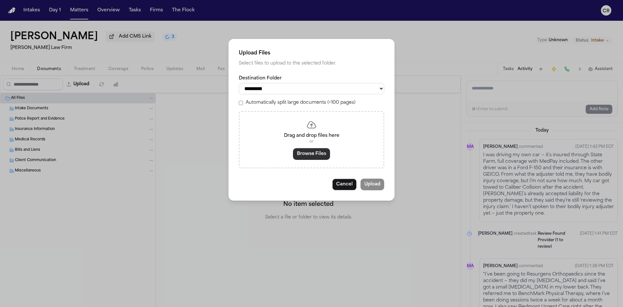
click at [315, 153] on button "Browse Files" at bounding box center [311, 154] width 37 height 12
click at [341, 187] on button "Cancel" at bounding box center [344, 185] width 24 height 12
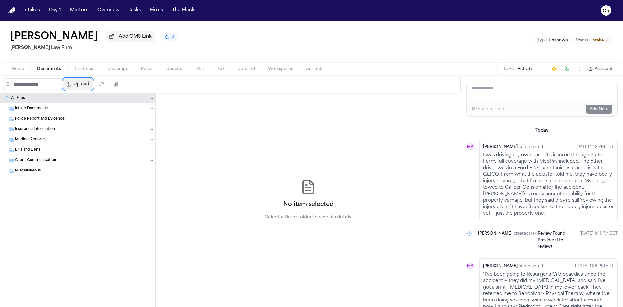
click at [82, 89] on button "Upload" at bounding box center [78, 84] width 30 height 12
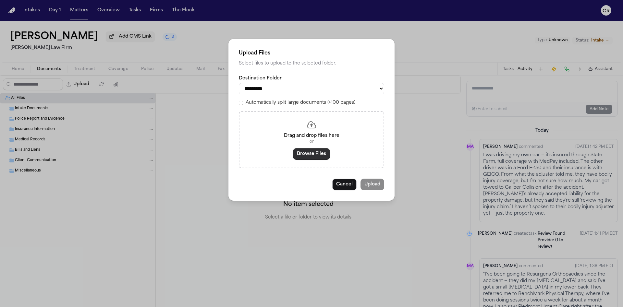
click at [315, 157] on button "Browse Files" at bounding box center [311, 154] width 37 height 12
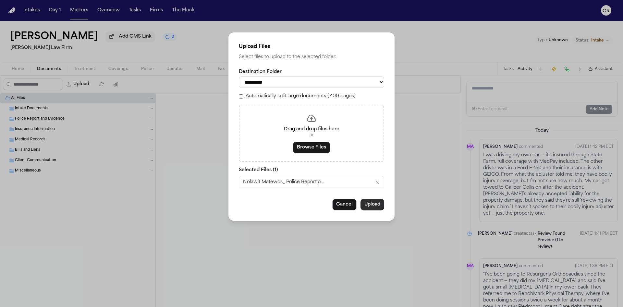
click at [373, 205] on button "Upload" at bounding box center [372, 205] width 24 height 12
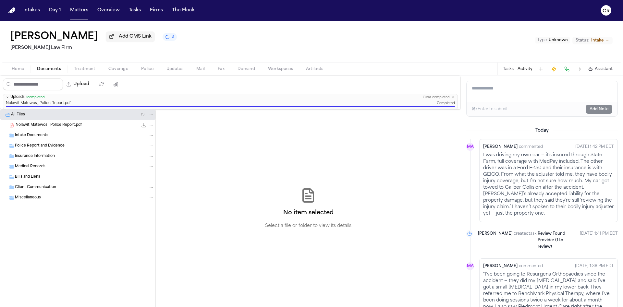
click at [163, 36] on button "2" at bounding box center [170, 37] width 14 height 8
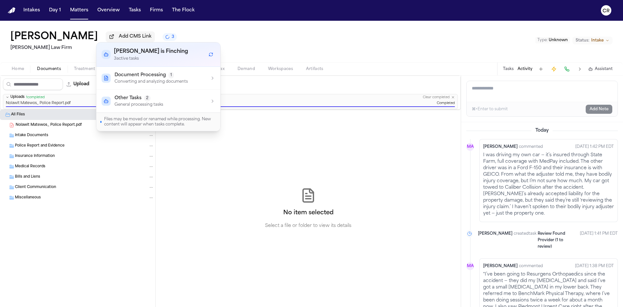
drag, startPoint x: 104, startPoint y: 36, endPoint x: 548, endPoint y: 99, distance: 448.2
click at [548, 99] on textarea "Add a note to this matter" at bounding box center [541, 91] width 151 height 21
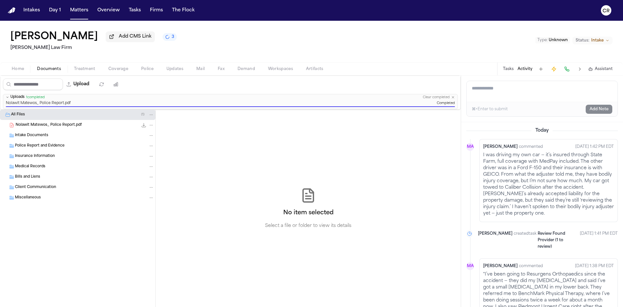
click at [149, 66] on span "Police" at bounding box center [147, 68] width 12 height 5
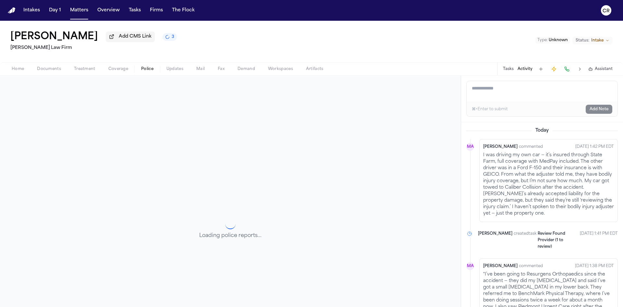
click at [85, 68] on span "Treatment" at bounding box center [84, 68] width 21 height 5
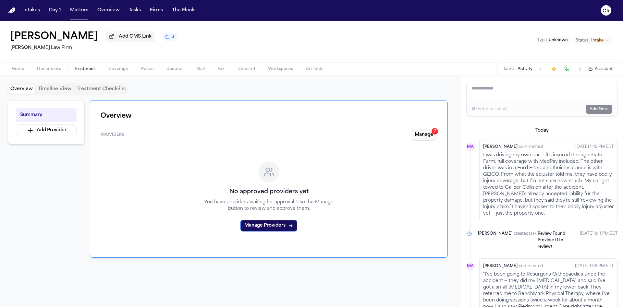
click at [416, 136] on button "Manage 2" at bounding box center [424, 135] width 26 height 12
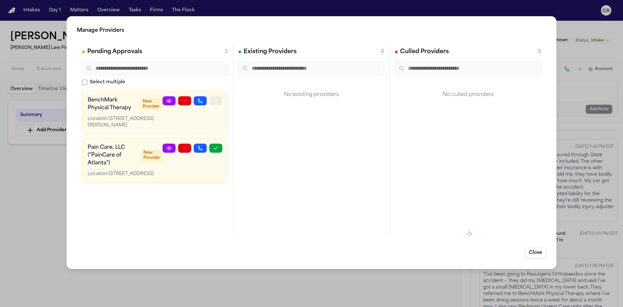
drag, startPoint x: 217, startPoint y: 100, endPoint x: 342, endPoint y: 94, distance: 125.0
click at [342, 94] on div "Pending Approvals 2 Select multiple BenchMark Physical Therapy New Provider Loc…" at bounding box center [311, 139] width 469 height 195
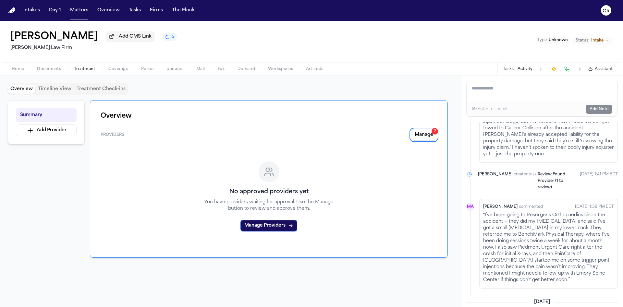
scroll to position [60, 0]
click at [420, 132] on button "Manage 2" at bounding box center [424, 135] width 26 height 12
click at [541, 189] on ul "MA Mohamed Abdullah commented Oct 14, 2025 1:42 PM EDT I was driving my own car…" at bounding box center [541, 183] width 151 height 209
click at [172, 37] on span "6" at bounding box center [173, 36] width 3 height 5
click at [119, 69] on span "Coverage" at bounding box center [118, 68] width 20 height 5
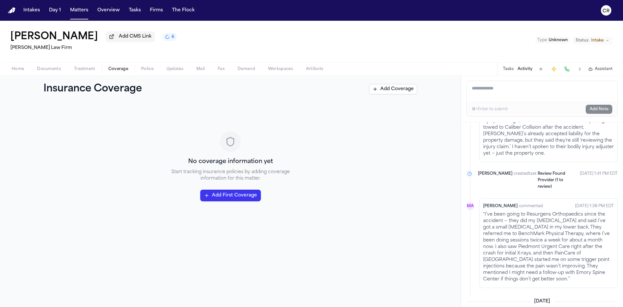
click at [148, 69] on span "Police" at bounding box center [147, 68] width 12 height 5
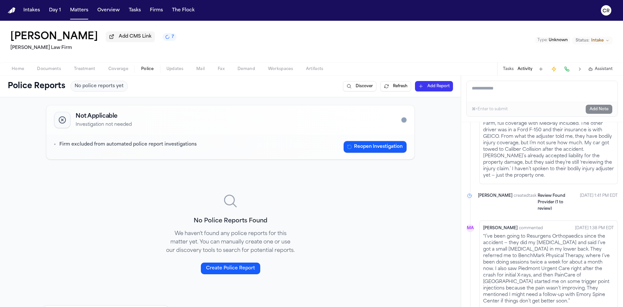
scroll to position [82, 0]
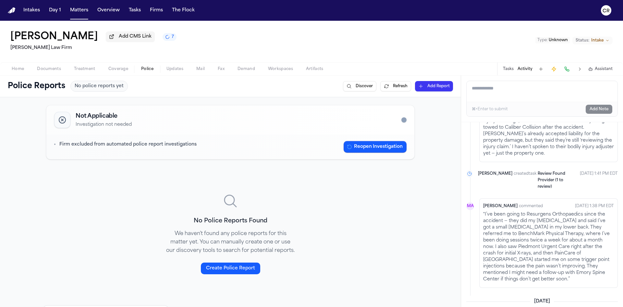
click at [122, 71] on span "Coverage" at bounding box center [118, 68] width 20 height 5
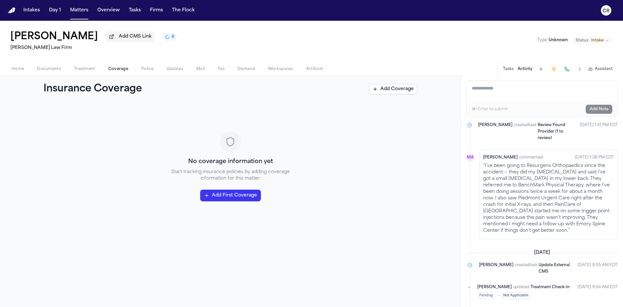
scroll to position [133, 0]
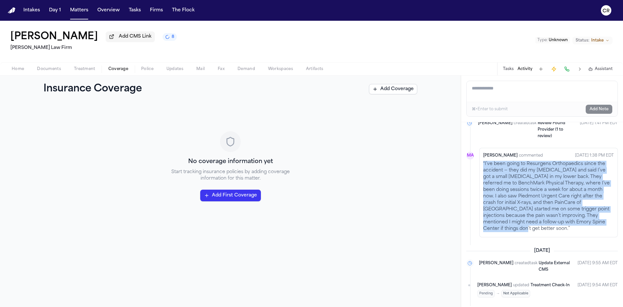
drag, startPoint x: 511, startPoint y: 212, endPoint x: 476, endPoint y: 157, distance: 65.0
click at [476, 157] on li "MA Mohamed Abdullah commented Oct 14, 2025 1:38 PM EDT “I’ve been going to Resu…" at bounding box center [541, 193] width 151 height 90
copy p "“I’ve been going to Resurgens Orthopaedics since the accident — they did my MRI…"
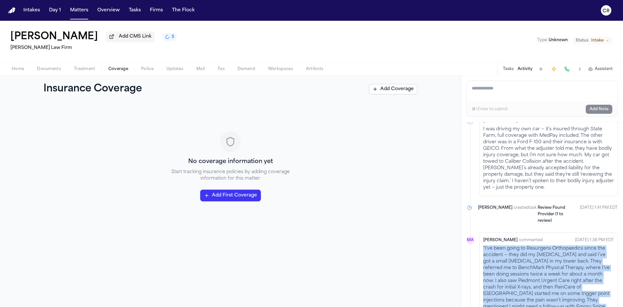
scroll to position [71, 0]
click at [523, 255] on p "“I’ve been going to Resurgens Orthopaedics since the accident — they did my MRI…" at bounding box center [548, 280] width 131 height 71
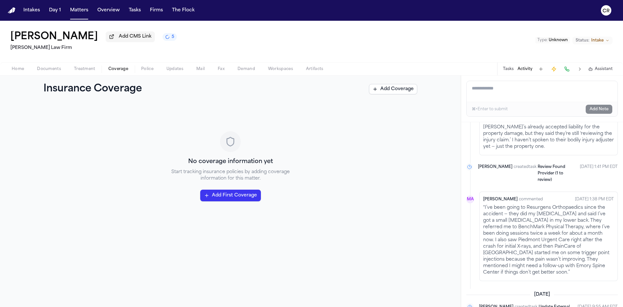
scroll to position [112, 0]
click at [80, 70] on span "Treatment" at bounding box center [84, 68] width 21 height 5
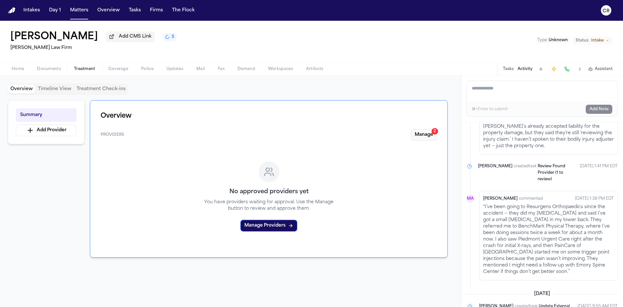
click at [425, 138] on button "Manage 2" at bounding box center [424, 135] width 26 height 12
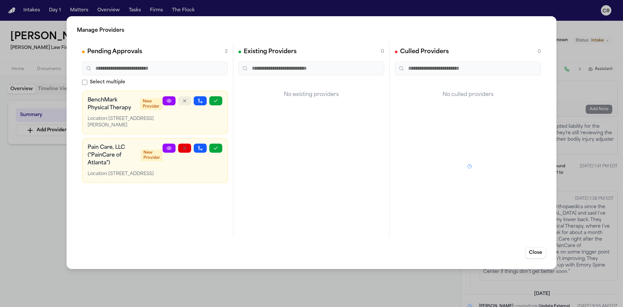
click at [180, 101] on button "button" at bounding box center [184, 100] width 13 height 9
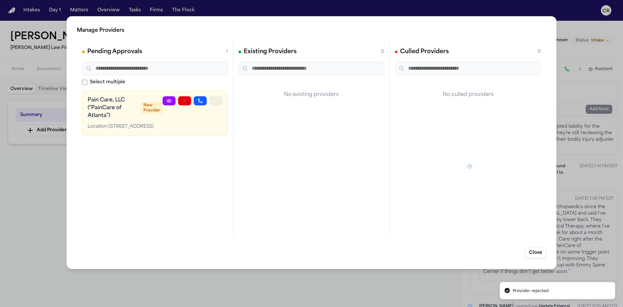
click at [217, 102] on icon "button" at bounding box center [215, 100] width 5 height 5
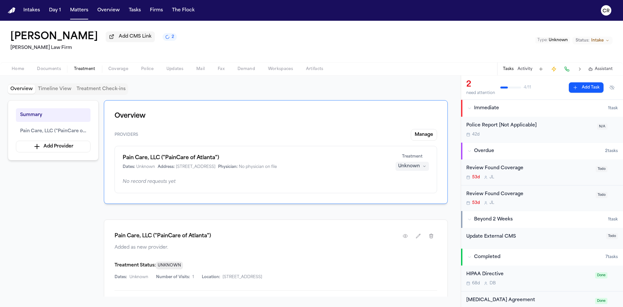
click at [142, 70] on span "Police" at bounding box center [147, 68] width 12 height 5
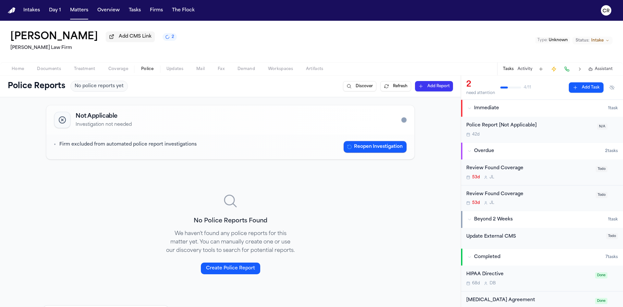
click at [40, 72] on span "button" at bounding box center [49, 72] width 32 height 1
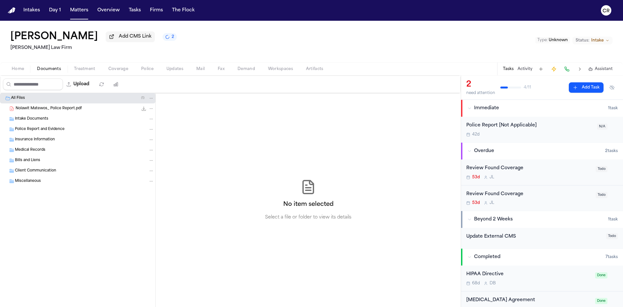
click at [112, 69] on span "Coverage" at bounding box center [118, 68] width 20 height 5
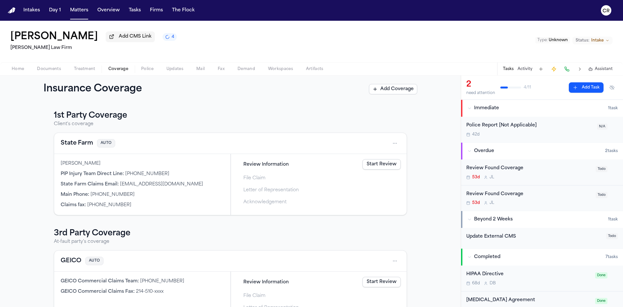
scroll to position [30, 0]
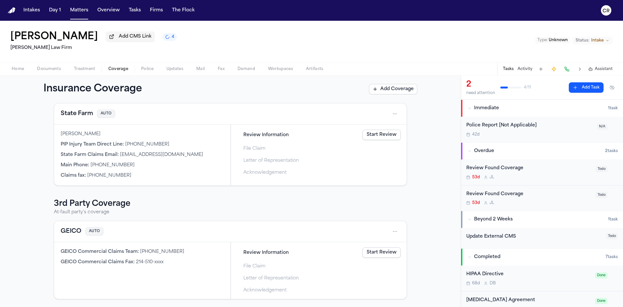
click at [380, 132] on link "Start Review" at bounding box center [381, 135] width 38 height 10
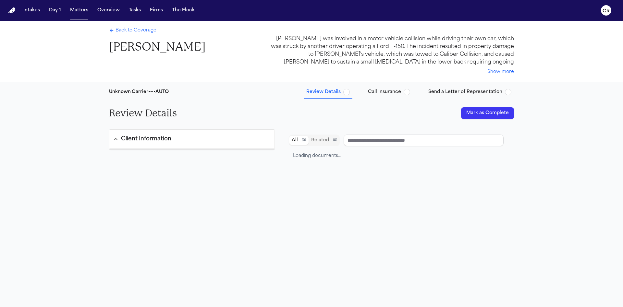
type input "**********"
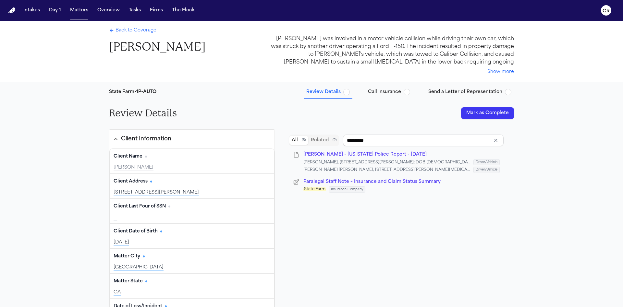
click at [410, 91] on span "button" at bounding box center [407, 92] width 6 height 6
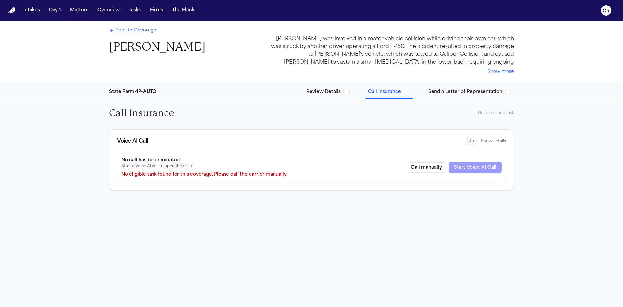
click at [457, 176] on div "No call has been initiated Start a Voice AI call to open the claim. No eligible…" at bounding box center [311, 167] width 389 height 29
click at [116, 32] on span "Back to Coverage" at bounding box center [135, 30] width 41 height 6
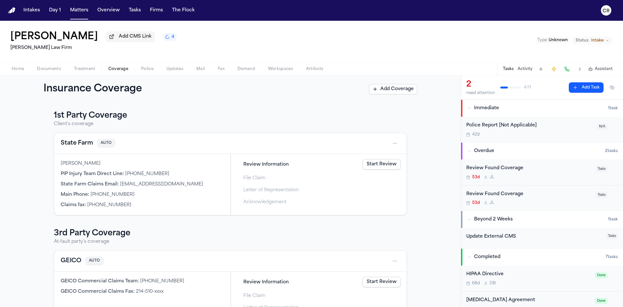
click at [597, 127] on span "N/A" at bounding box center [602, 127] width 10 height 6
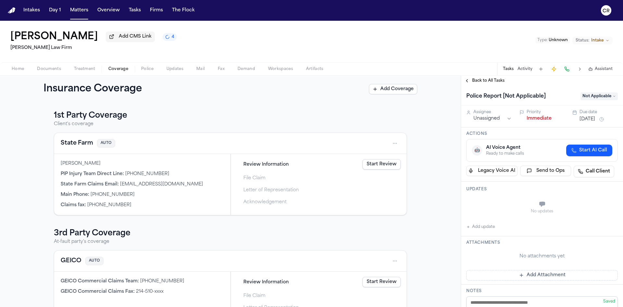
click at [501, 116] on html "Intakes Day 1 Matters Overview Tasks Firms The Flock CR [PERSON_NAME] Add CMS L…" at bounding box center [311, 153] width 623 height 307
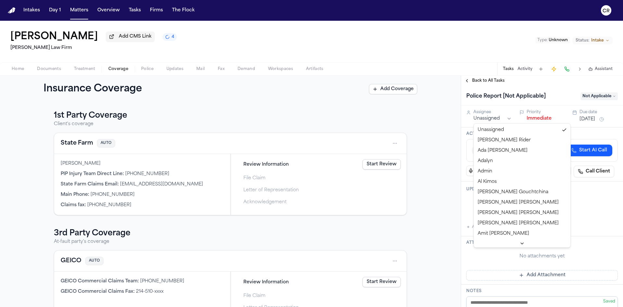
click at [501, 116] on html "Intakes Day 1 Matters Overview Tasks Firms The Flock CR [PERSON_NAME] Add CMS L…" at bounding box center [311, 153] width 623 height 307
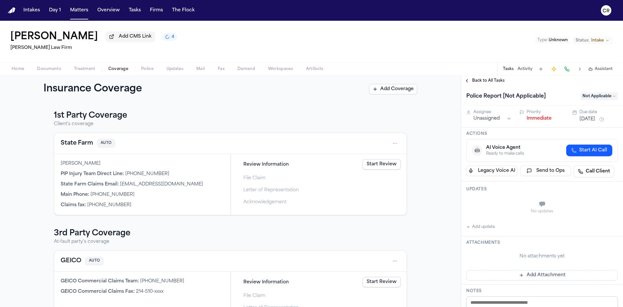
click at [593, 97] on span "Not Applicable" at bounding box center [598, 96] width 37 height 8
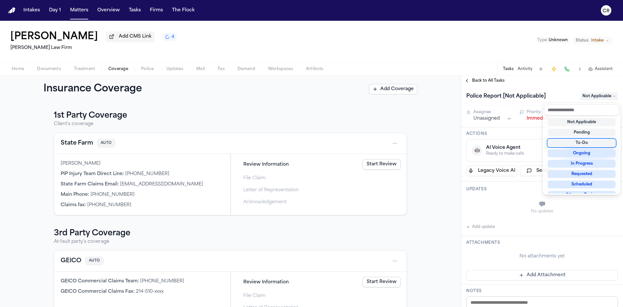
scroll to position [91, 0]
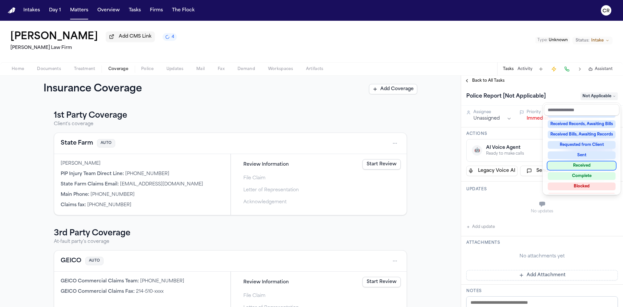
click at [582, 174] on div "Complete" at bounding box center [582, 176] width 68 height 8
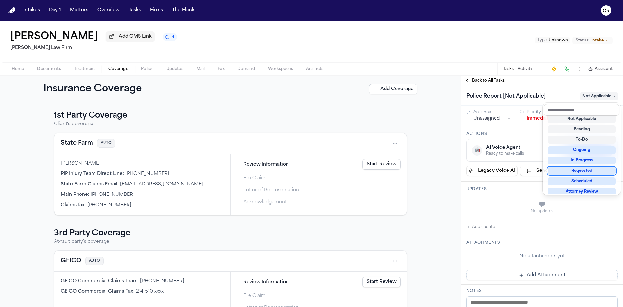
scroll to position [3, 0]
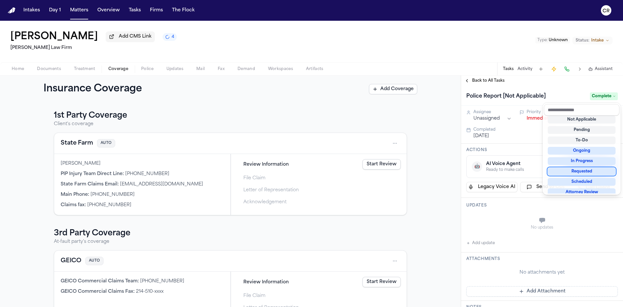
click at [477, 77] on div "Back to All Tasks Police Report [Not Applicable] Complete Assignee Unassigned P…" at bounding box center [542, 192] width 162 height 232
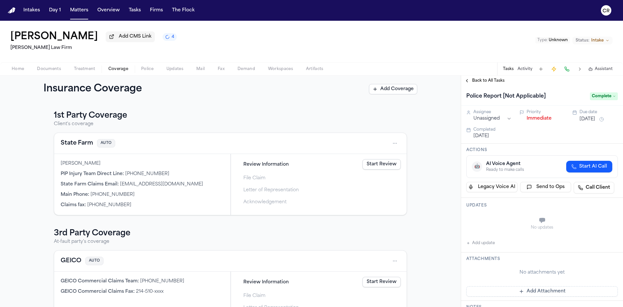
click at [478, 81] on span "Back to All Tasks" at bounding box center [488, 80] width 32 height 5
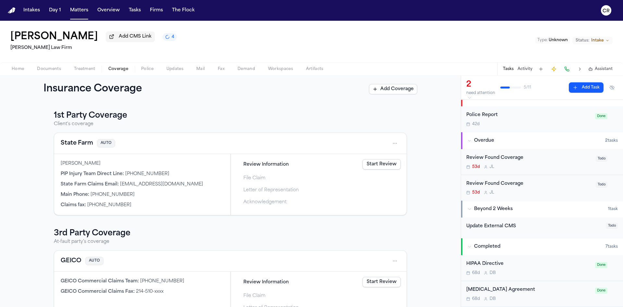
scroll to position [48, 0]
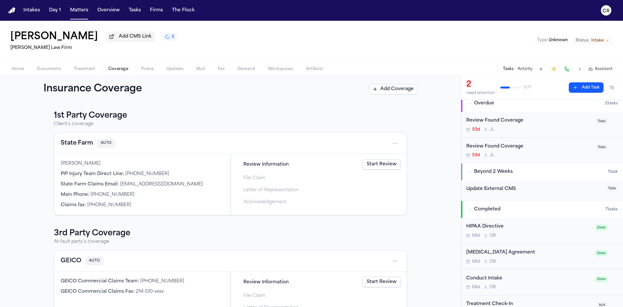
click at [378, 164] on link "Start Review" at bounding box center [381, 164] width 38 height 10
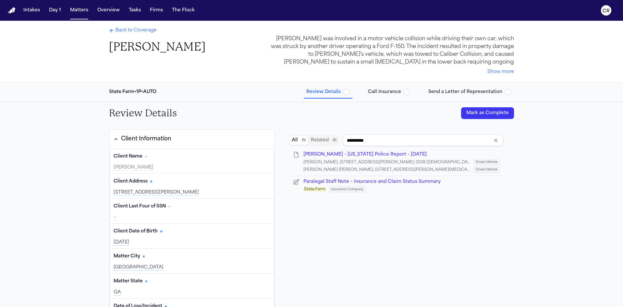
click at [497, 114] on button "Mark as Complete" at bounding box center [487, 113] width 53 height 12
click at [405, 90] on span "Call Insurance" at bounding box center [389, 92] width 42 height 6
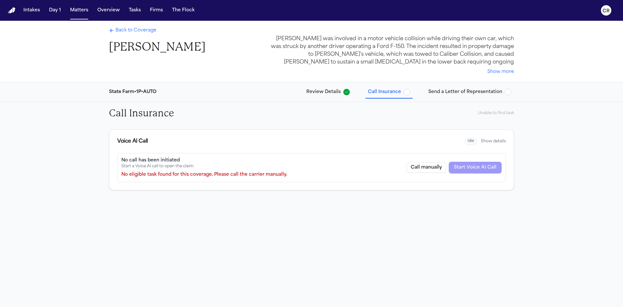
click at [305, 173] on div "No call has been initiated Start a Voice AI call to open the claim. No eligible…" at bounding box center [311, 167] width 389 height 29
click at [175, 175] on div "No eligible task found for this coverage. Please call the carrier manually." at bounding box center [204, 175] width 166 height 6
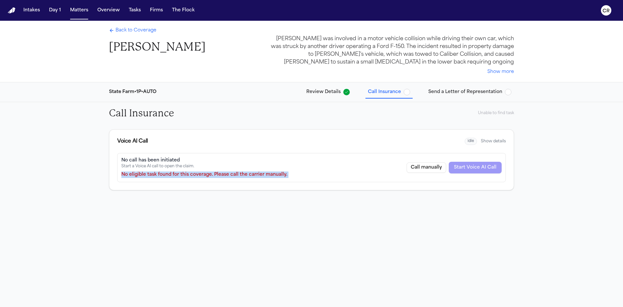
click at [175, 175] on div "No eligible task found for this coverage. Please call the carrier manually." at bounding box center [204, 175] width 166 height 6
click at [488, 141] on button "Show details" at bounding box center [493, 141] width 25 height 5
click at [476, 142] on span "idle" at bounding box center [473, 141] width 12 height 7
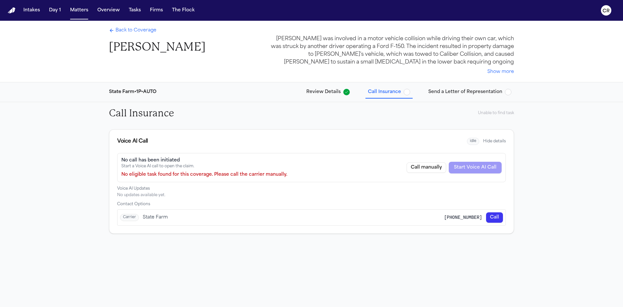
click at [126, 25] on div "Back to Coverage [PERSON_NAME] [PERSON_NAME] was involved in a motor vehicle co…" at bounding box center [311, 51] width 415 height 61
click at [131, 33] on span "Back to Coverage" at bounding box center [135, 30] width 41 height 6
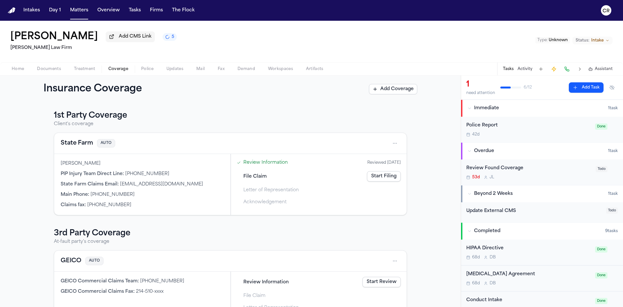
click at [163, 35] on button "5" at bounding box center [170, 37] width 14 height 8
click at [117, 68] on span "Coverage" at bounding box center [118, 68] width 20 height 5
click at [373, 174] on link "Start Filing" at bounding box center [384, 176] width 34 height 10
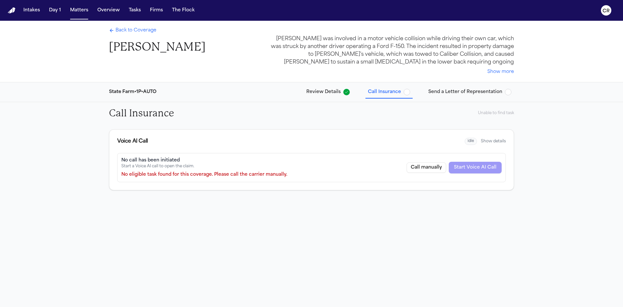
click at [409, 93] on span "button" at bounding box center [407, 92] width 6 height 6
click at [325, 93] on span "Review Details" at bounding box center [323, 92] width 34 height 6
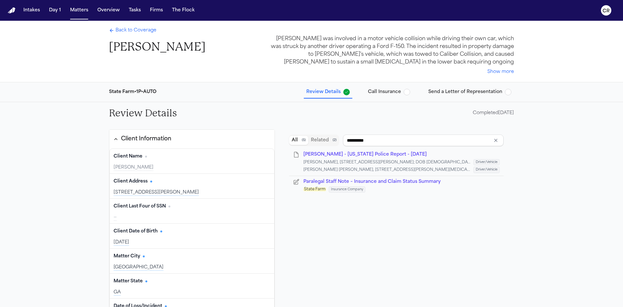
click at [388, 92] on span "Call Insurance" at bounding box center [384, 92] width 33 height 6
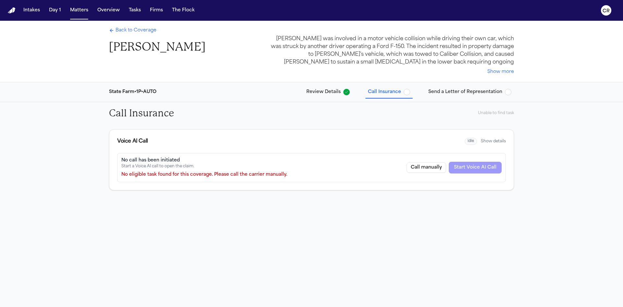
click at [473, 88] on button "Send a Letter of Representation" at bounding box center [470, 92] width 88 height 12
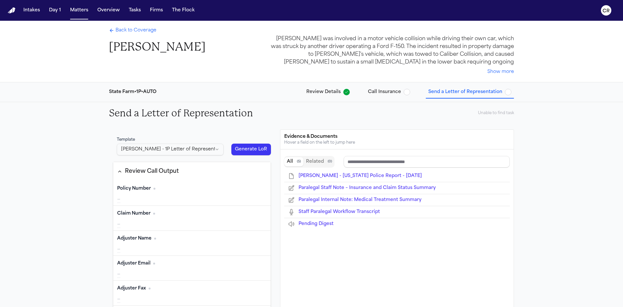
click at [391, 88] on button "Call Insurance" at bounding box center [388, 92] width 47 height 12
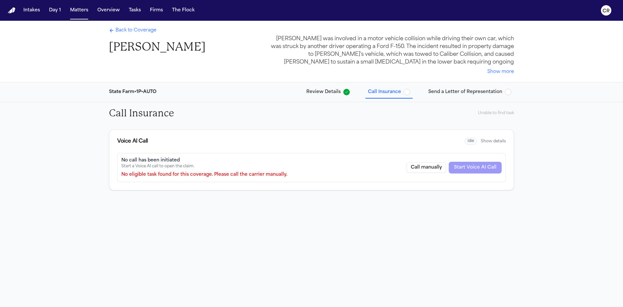
click at [311, 92] on span "Review Details" at bounding box center [323, 92] width 34 height 6
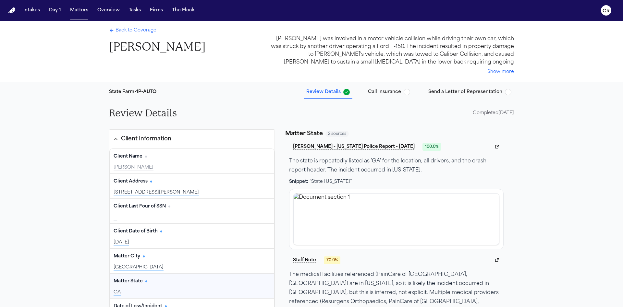
click at [399, 94] on span "Call Insurance" at bounding box center [384, 92] width 33 height 6
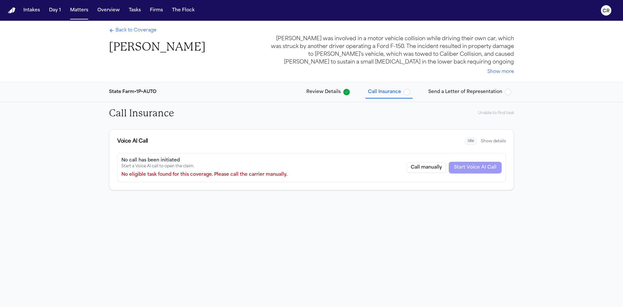
click at [141, 172] on div "No eligible task found for this coverage. Please call the carrier manually." at bounding box center [204, 175] width 166 height 6
click at [292, 179] on div "No call has been initiated Start a Voice AI call to open the claim. No eligible…" at bounding box center [311, 167] width 389 height 29
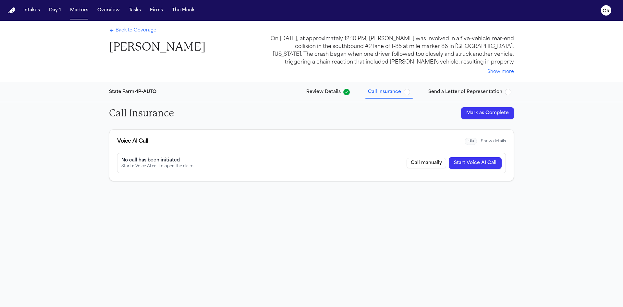
click at [131, 28] on span "Back to Coverage" at bounding box center [135, 30] width 41 height 6
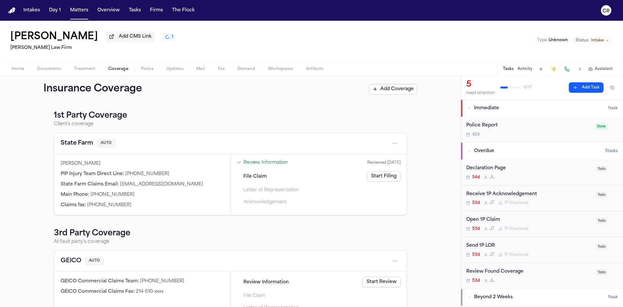
click at [509, 268] on div "Review Found Coverage 53d [PERSON_NAME]" at bounding box center [542, 276] width 162 height 26
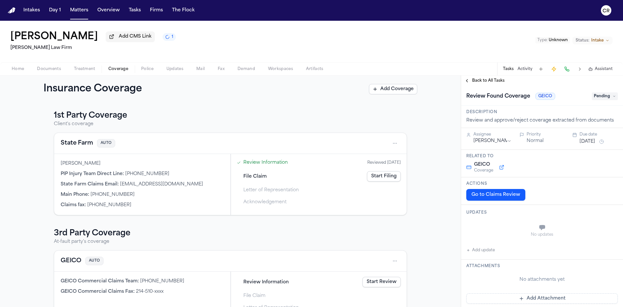
click at [602, 94] on span "Pending" at bounding box center [605, 96] width 26 height 8
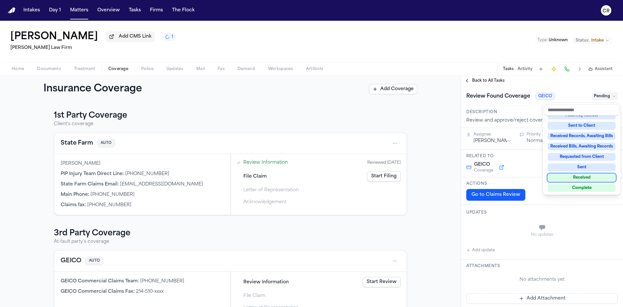
click at [590, 174] on div "Received" at bounding box center [582, 178] width 68 height 8
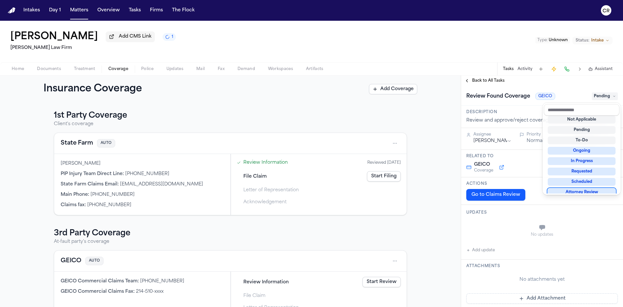
scroll to position [5, 0]
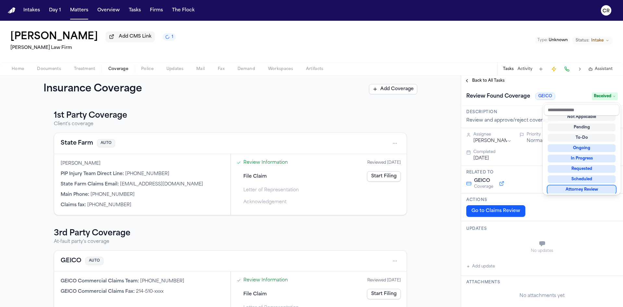
click at [397, 236] on div "**********" at bounding box center [311, 192] width 623 height 232
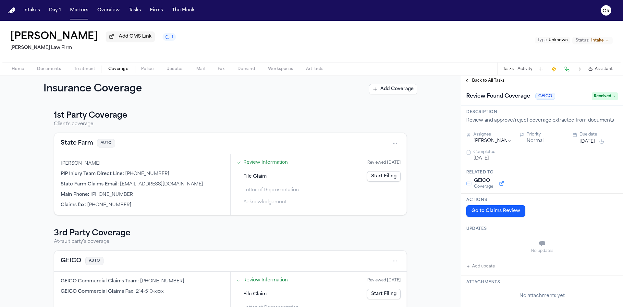
click at [261, 279] on link "Review Information" at bounding box center [265, 280] width 44 height 7
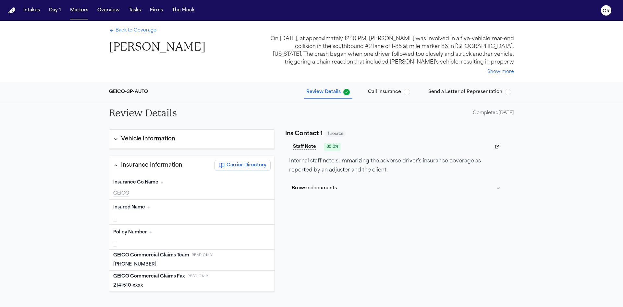
click at [262, 274] on div "GEICO Commercial Claims Fax Read-only" at bounding box center [191, 276] width 157 height 6
click at [407, 92] on span "button" at bounding box center [407, 92] width 6 height 6
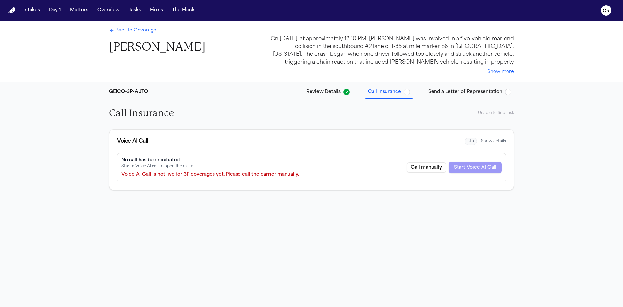
click at [472, 169] on div "Call manually Start Voice AI Call" at bounding box center [453, 168] width 95 height 12
